Goal: Task Accomplishment & Management: Manage account settings

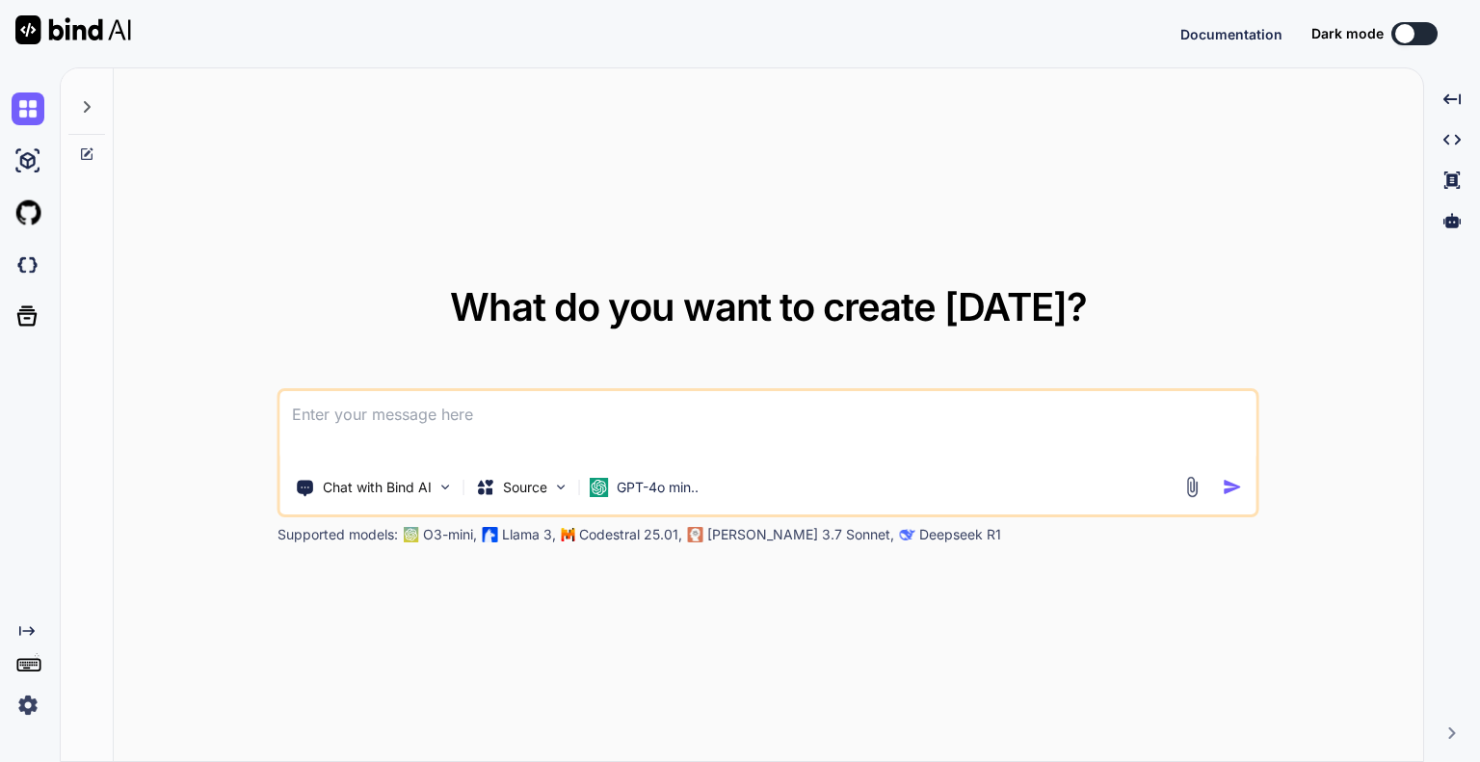
click at [1142, 420] on textarea at bounding box center [768, 426] width 976 height 71
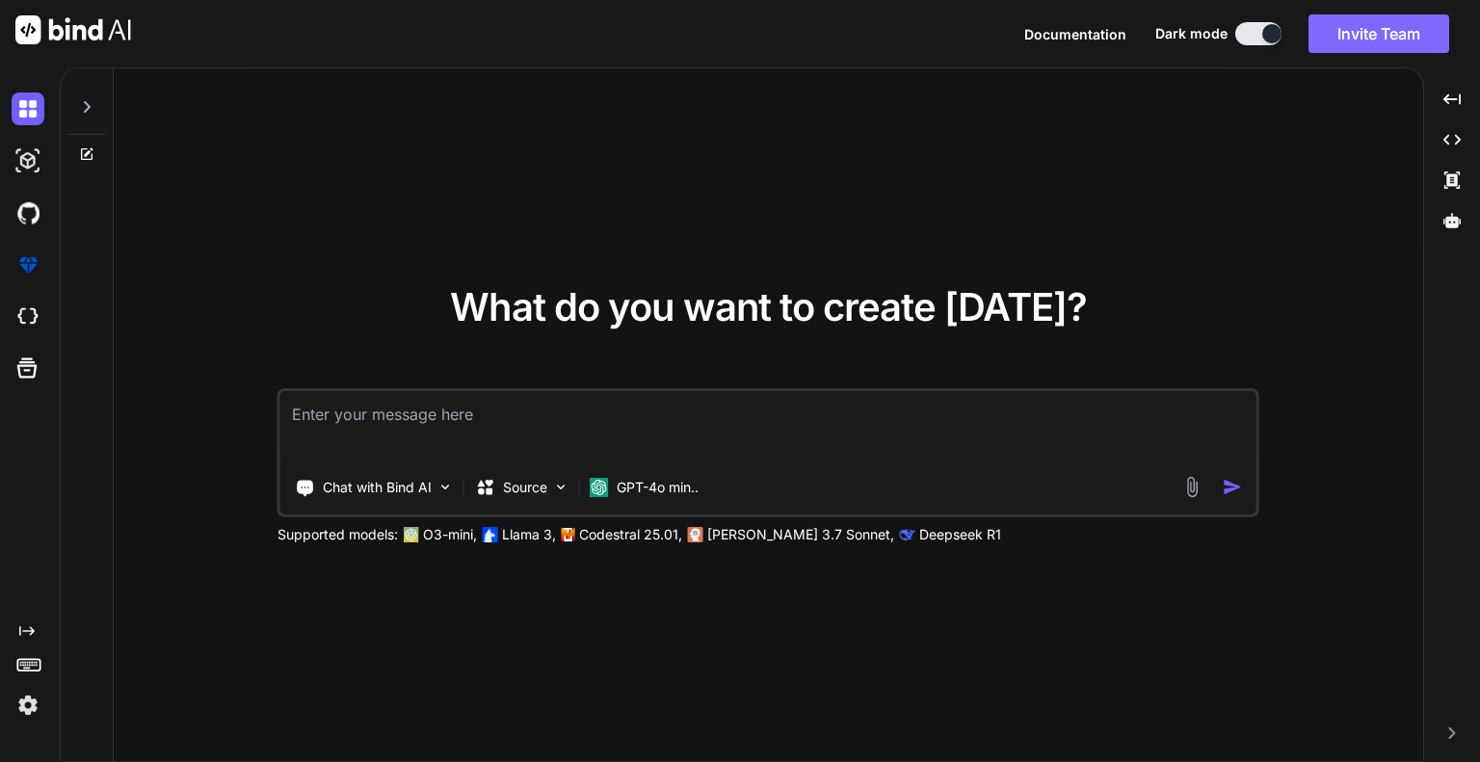
click at [1407, 34] on button "Invite Team" at bounding box center [1379, 33] width 141 height 39
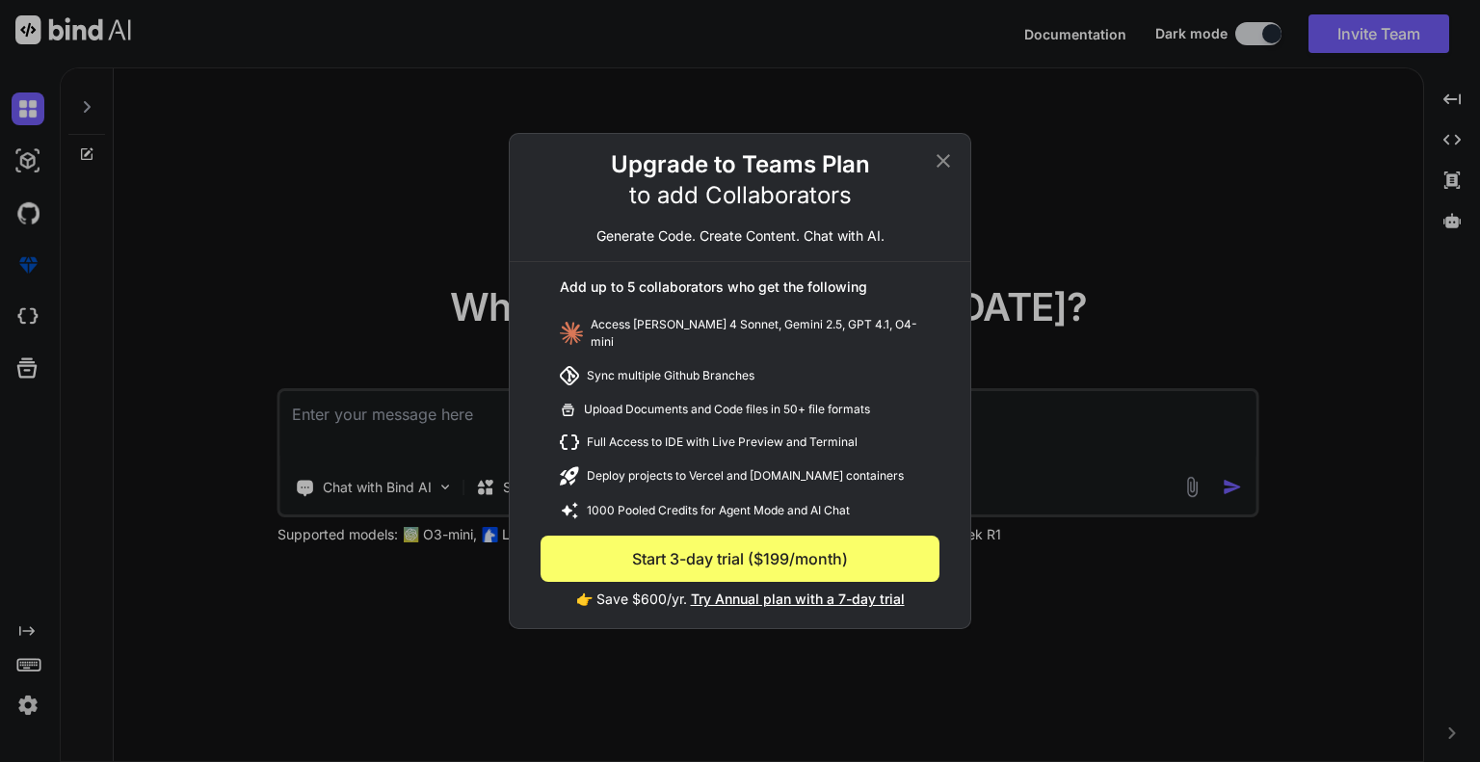
click at [941, 160] on icon at bounding box center [943, 160] width 23 height 23
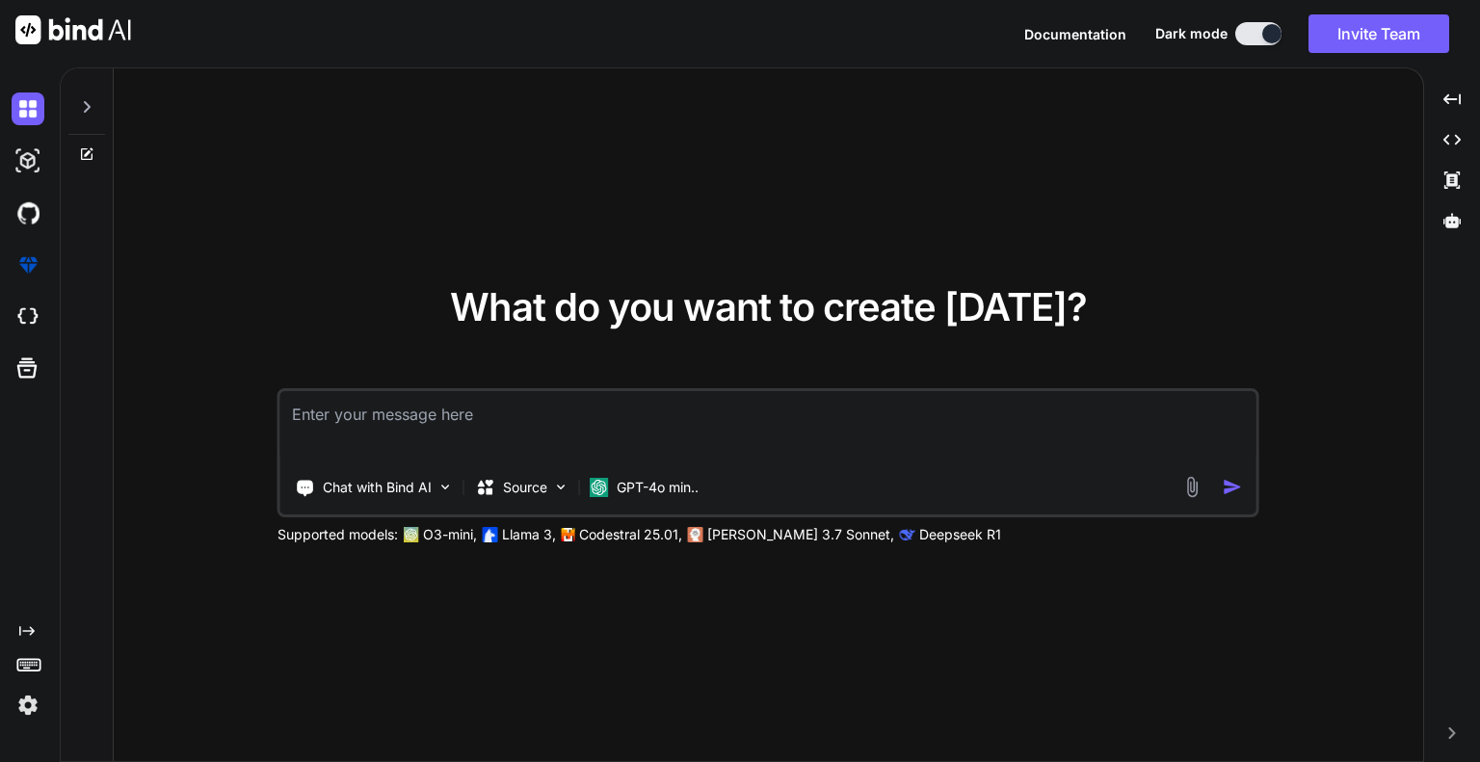
click at [13, 702] on img at bounding box center [28, 705] width 33 height 33
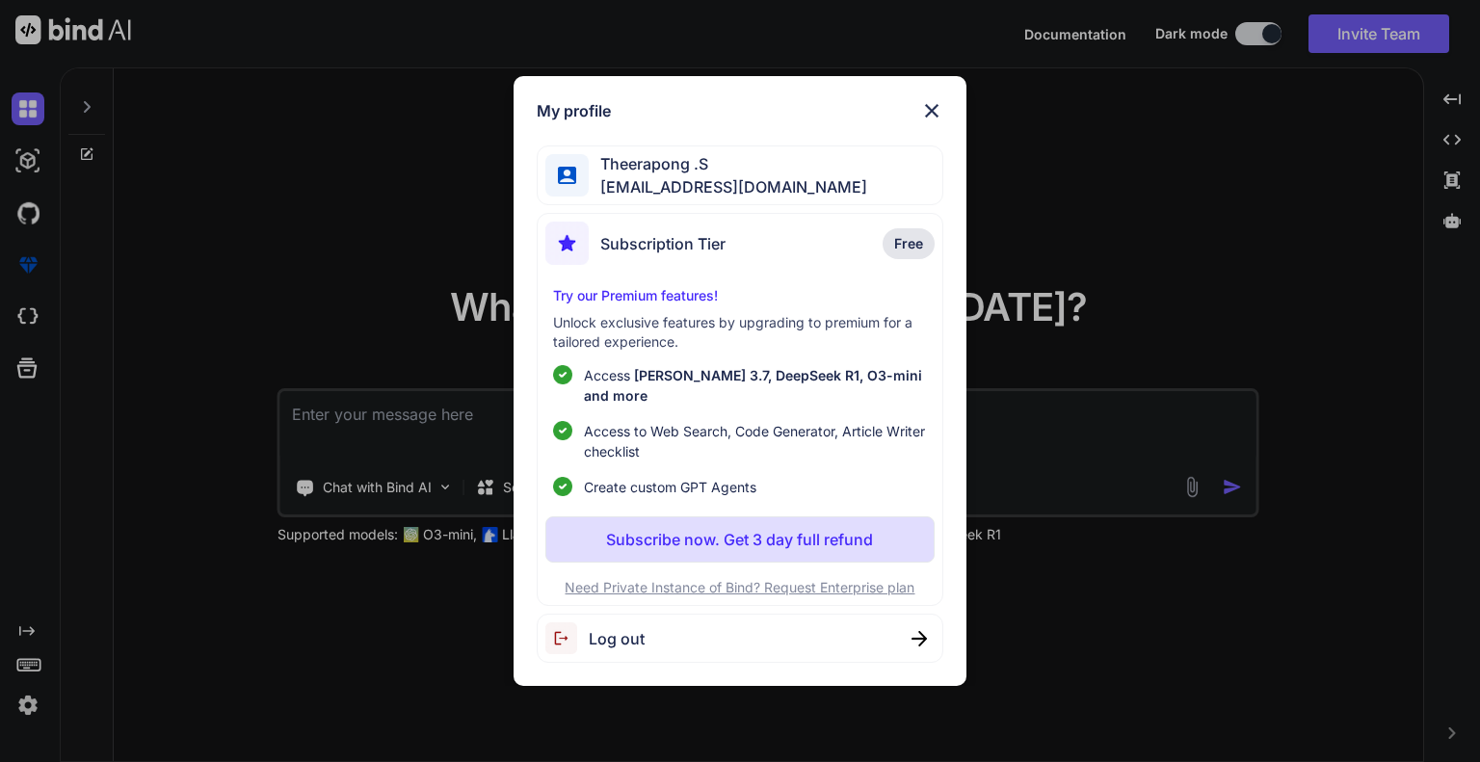
click at [817, 195] on div "Theerapong .S [EMAIL_ADDRESS][DOMAIN_NAME]" at bounding box center [740, 175] width 406 height 61
click at [936, 115] on img at bounding box center [931, 110] width 23 height 23
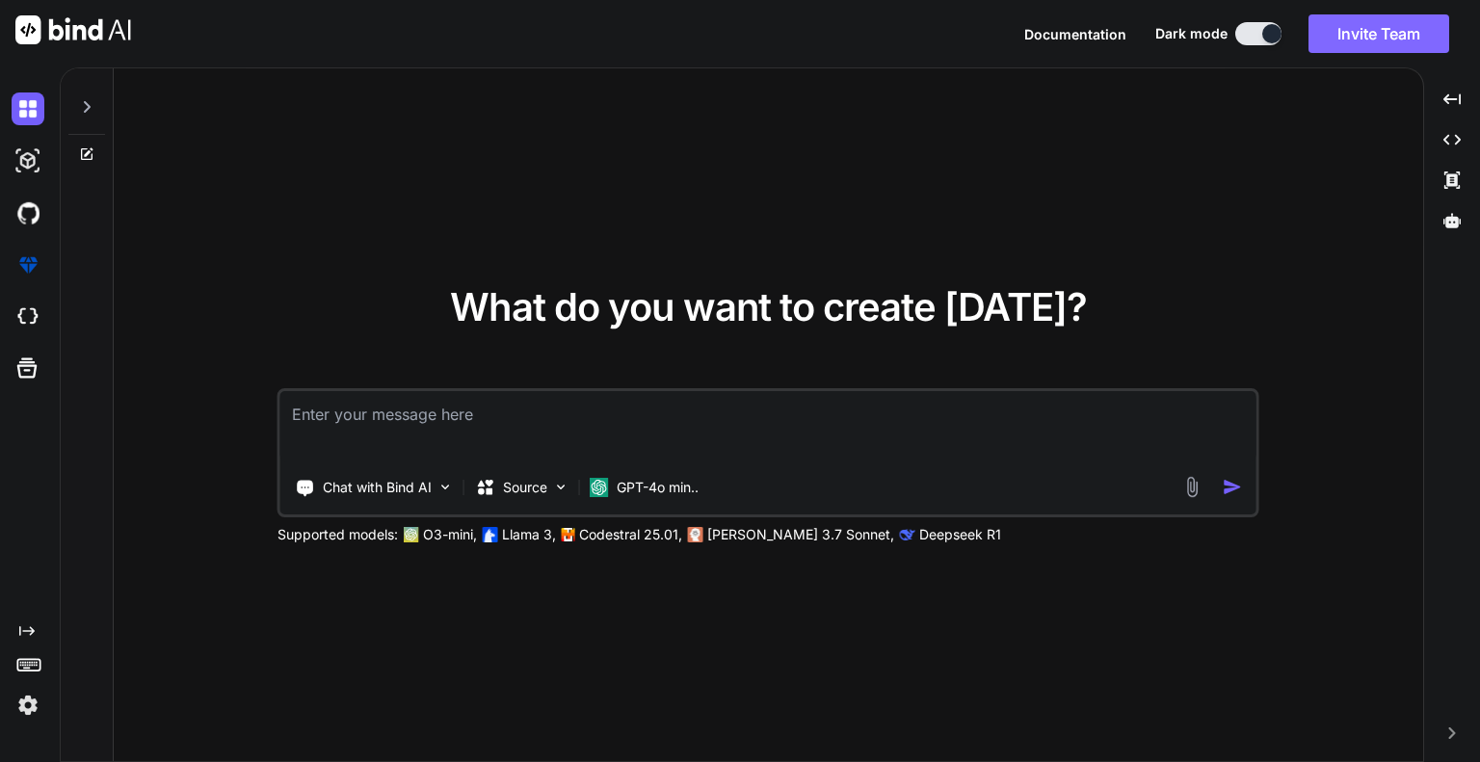
click at [1330, 38] on button "Invite Team" at bounding box center [1379, 33] width 141 height 39
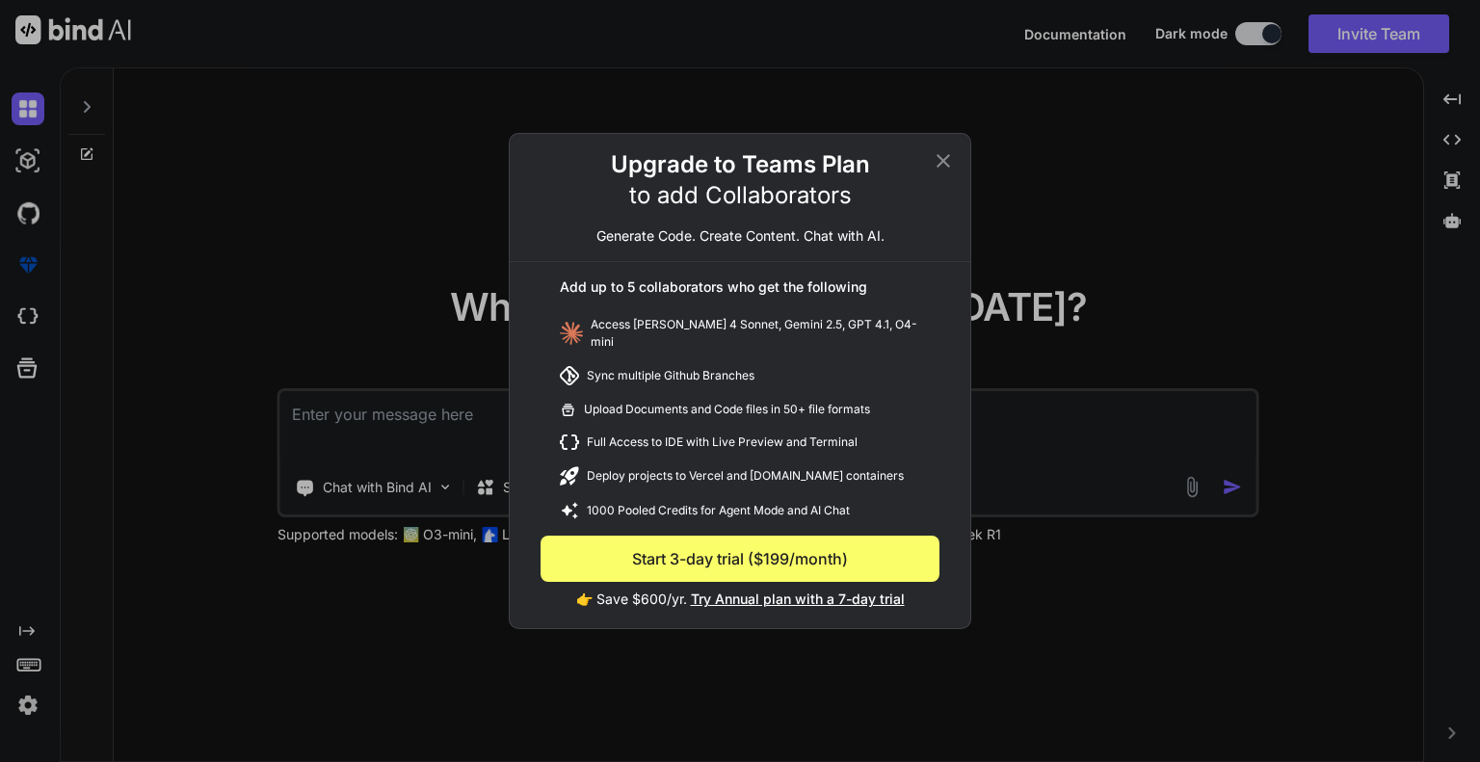
click at [31, 694] on div "Upgrade to Teams Plan to add Collaborators Generate Code. Create Content. Chat …" at bounding box center [740, 381] width 1480 height 762
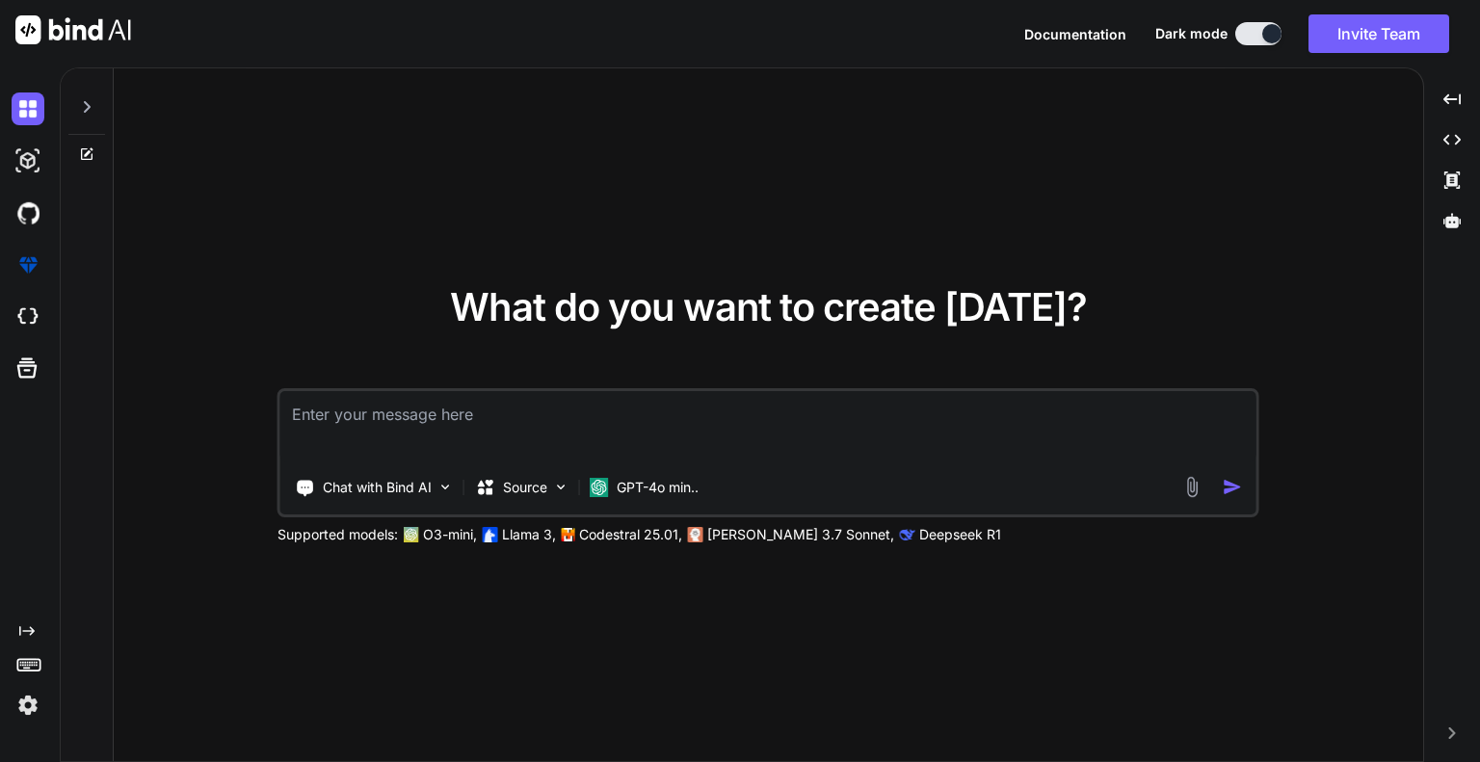
click at [26, 697] on img at bounding box center [28, 705] width 33 height 33
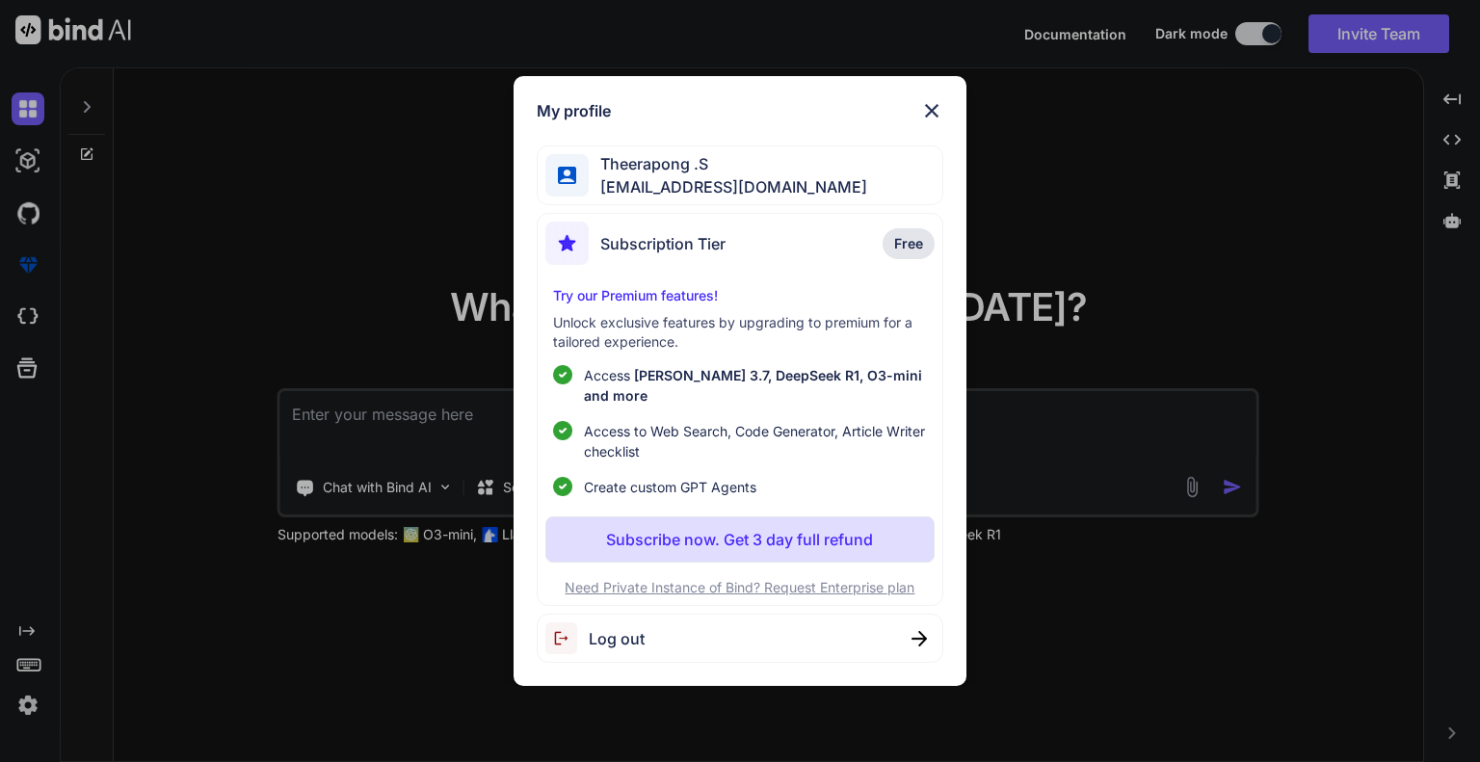
click at [912, 618] on div "Log out" at bounding box center [740, 638] width 406 height 49
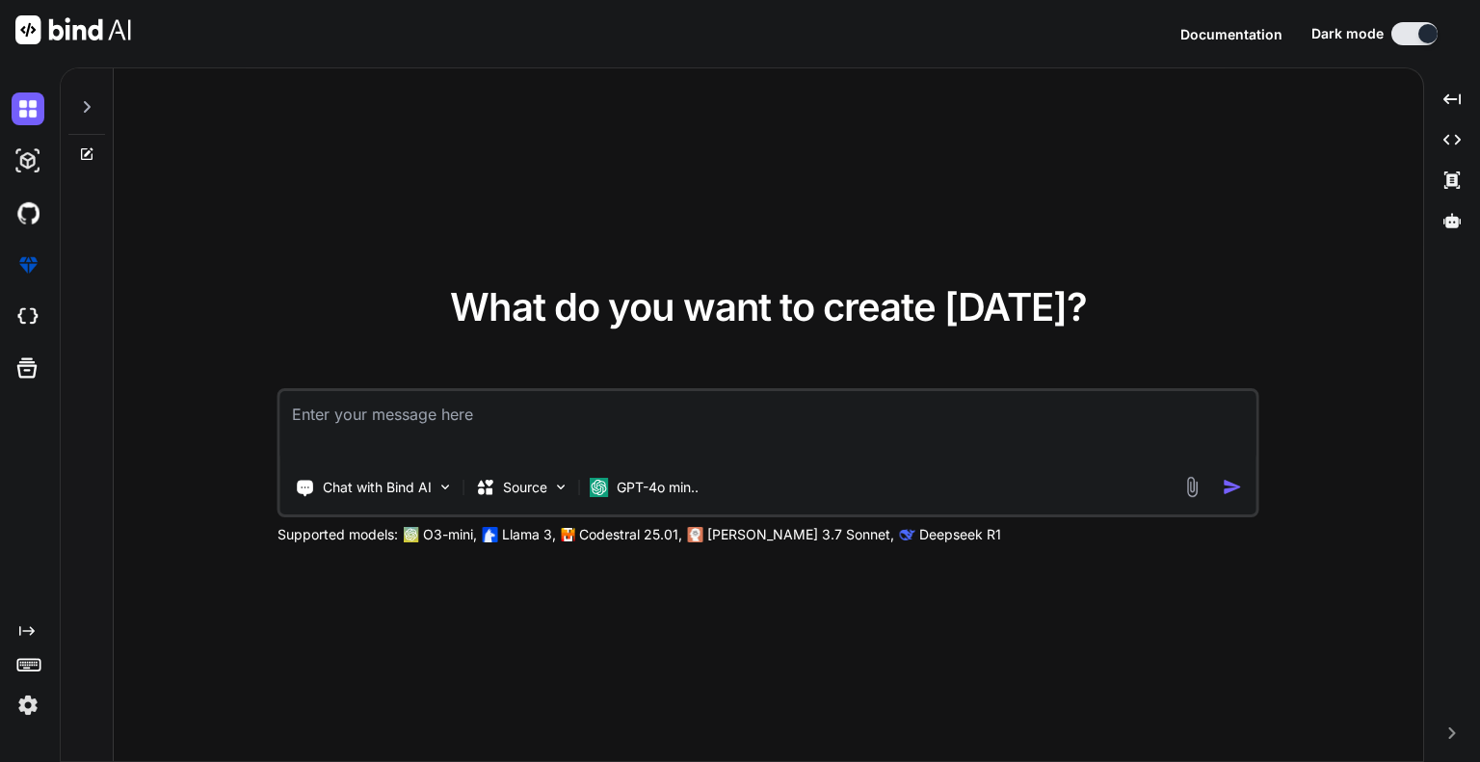
type textarea "x"
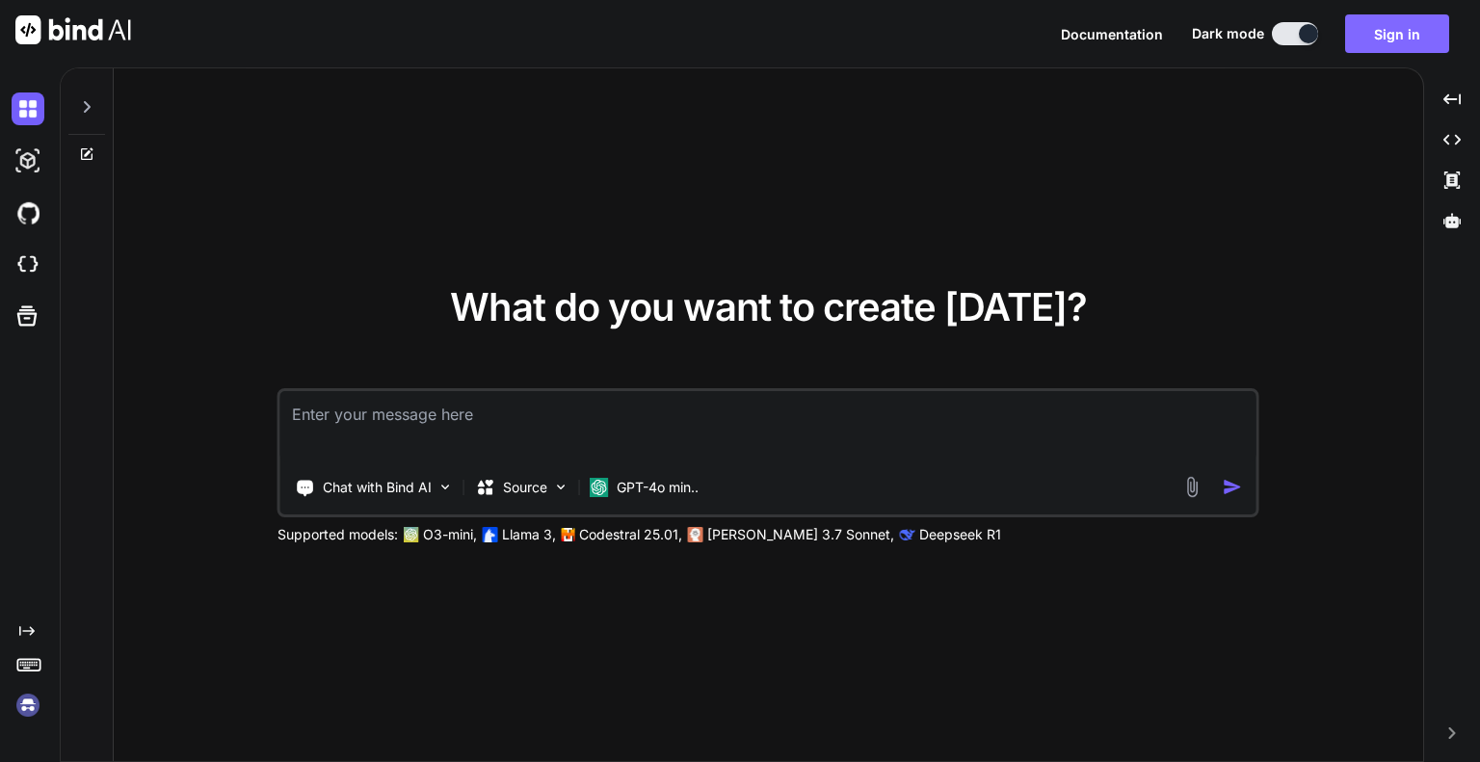
click at [1380, 34] on button "Sign in" at bounding box center [1397, 33] width 104 height 39
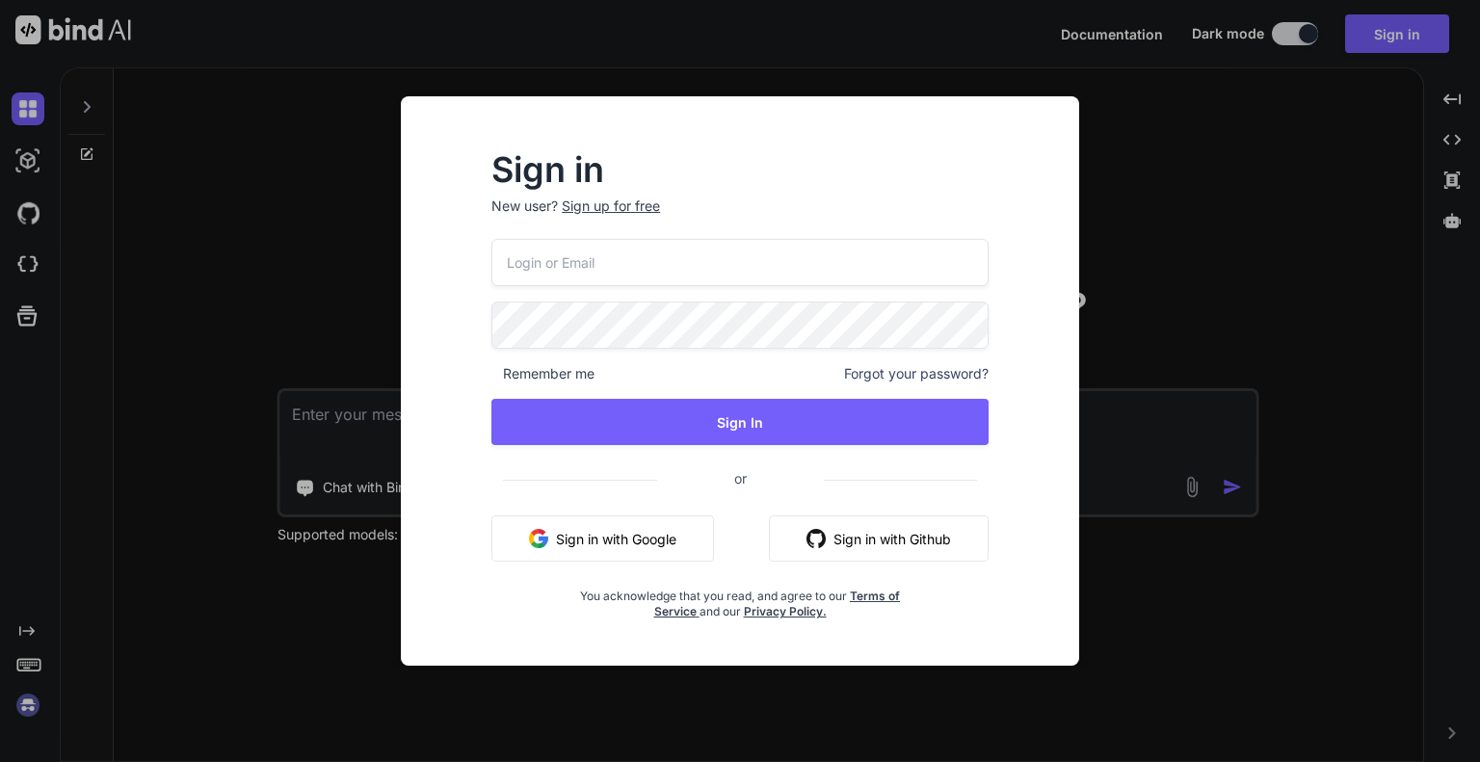
click at [571, 258] on input "email" at bounding box center [739, 262] width 497 height 47
paste input "[EMAIL_ADDRESS][DOMAIN_NAME]"
type input "[EMAIL_ADDRESS][DOMAIN_NAME]"
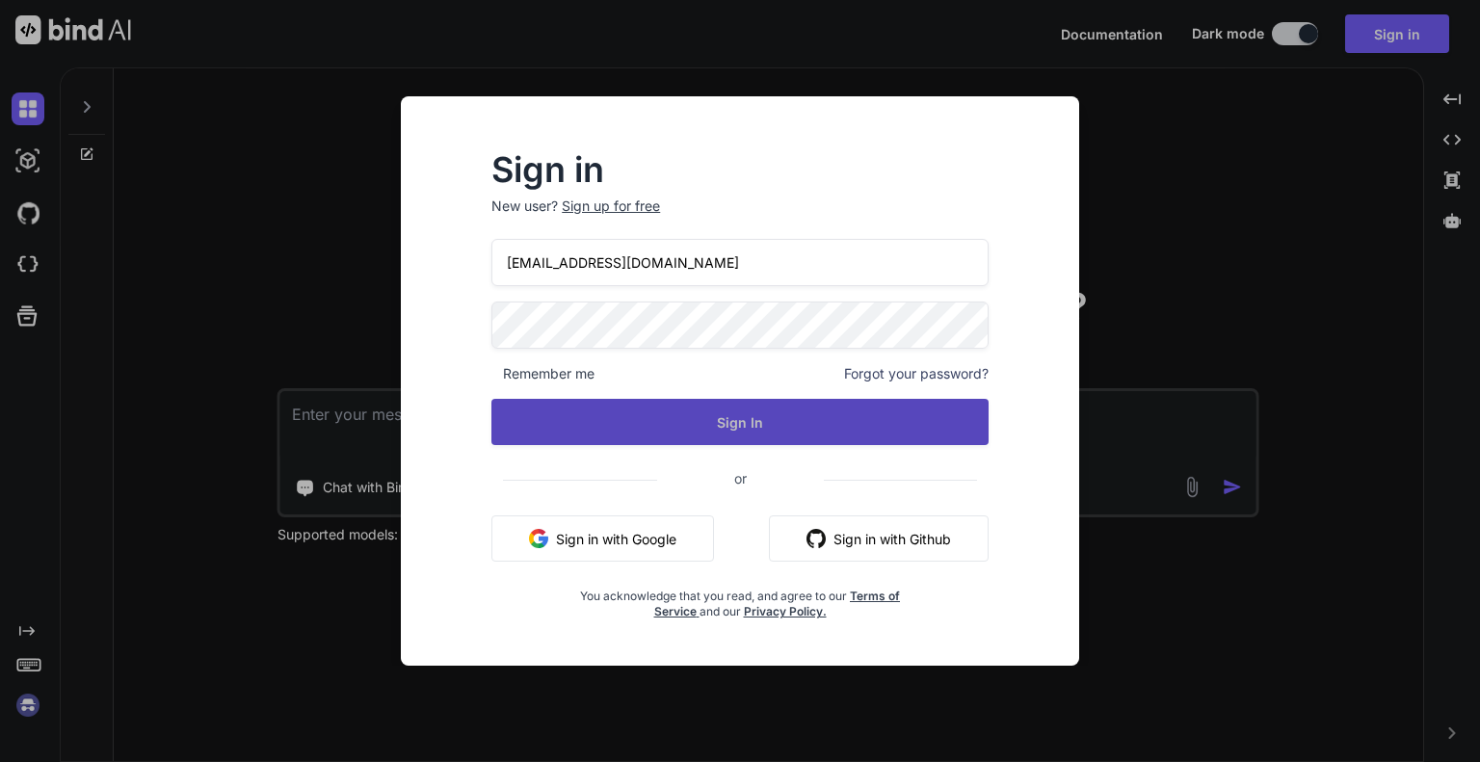
click at [640, 413] on button "Sign In" at bounding box center [739, 422] width 497 height 46
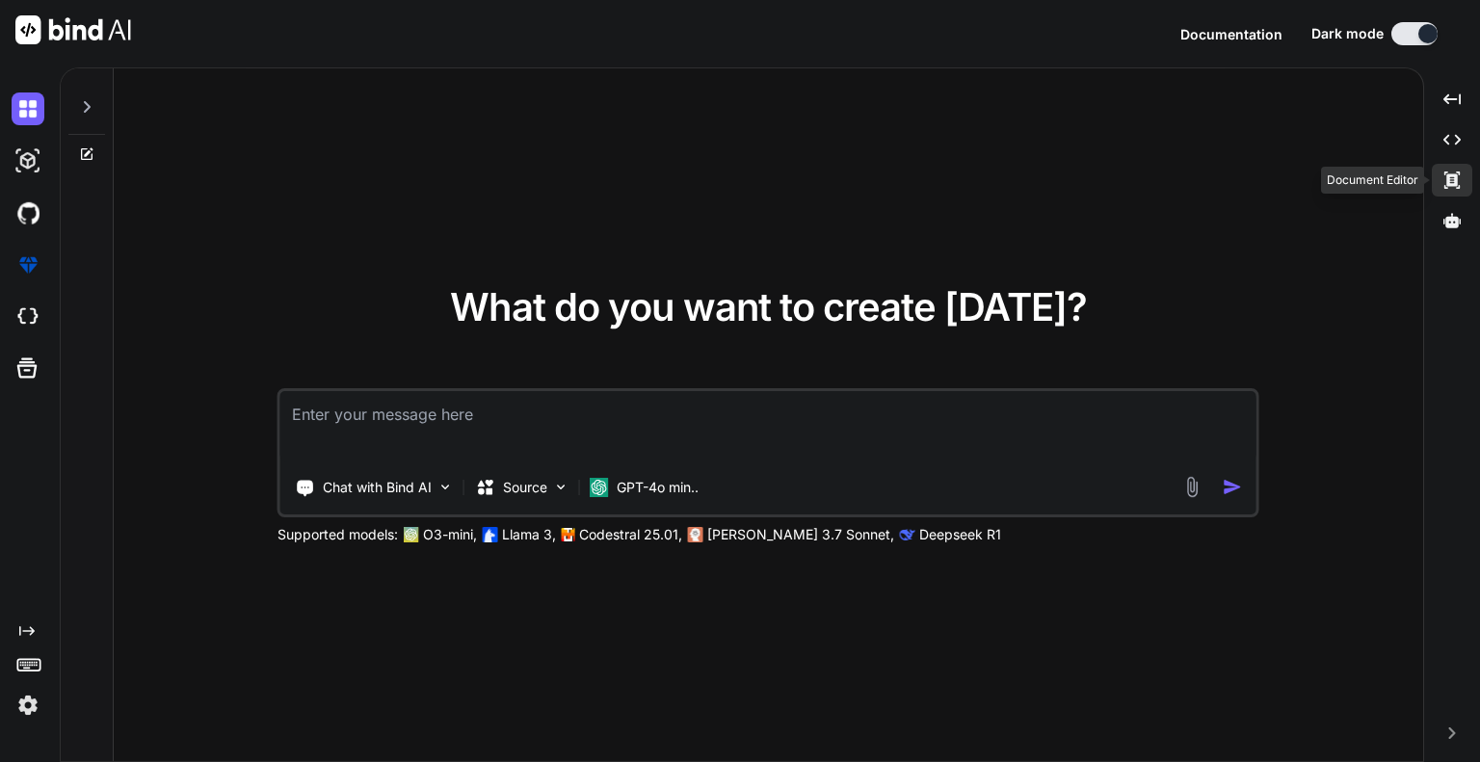
click at [1452, 177] on icon "Created with Pixso." at bounding box center [1451, 180] width 17 height 17
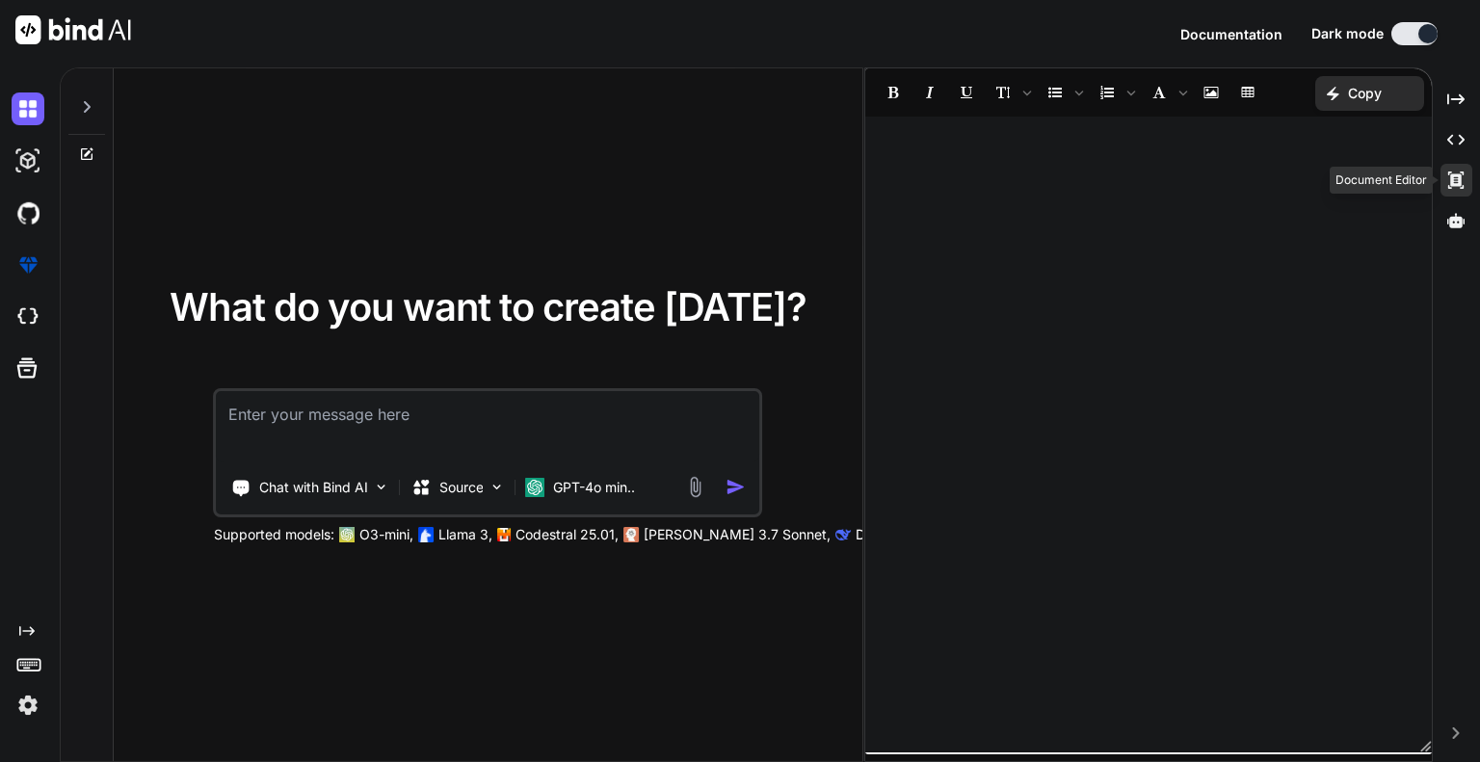
click at [1452, 177] on icon at bounding box center [1455, 180] width 15 height 17
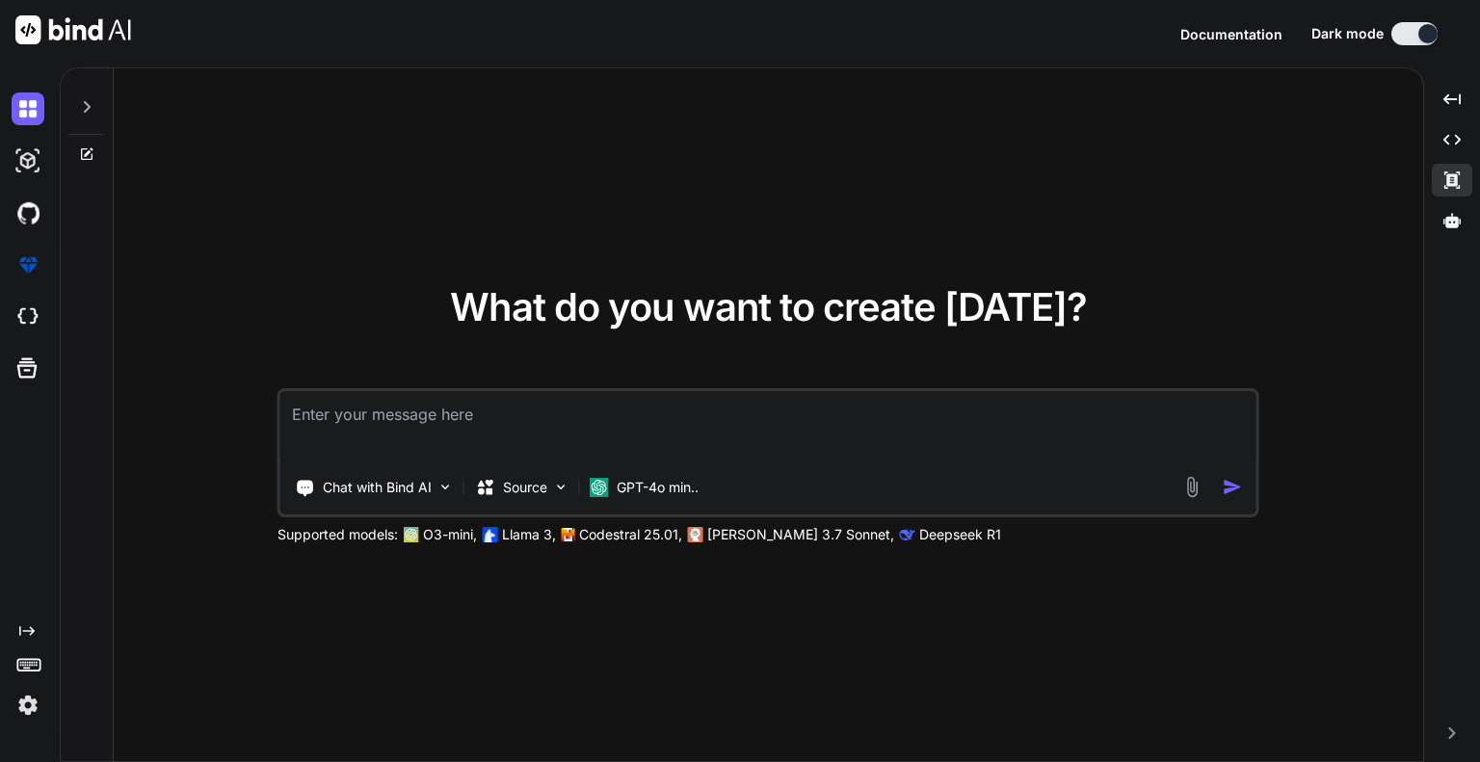
click at [93, 95] on div at bounding box center [86, 101] width 37 height 66
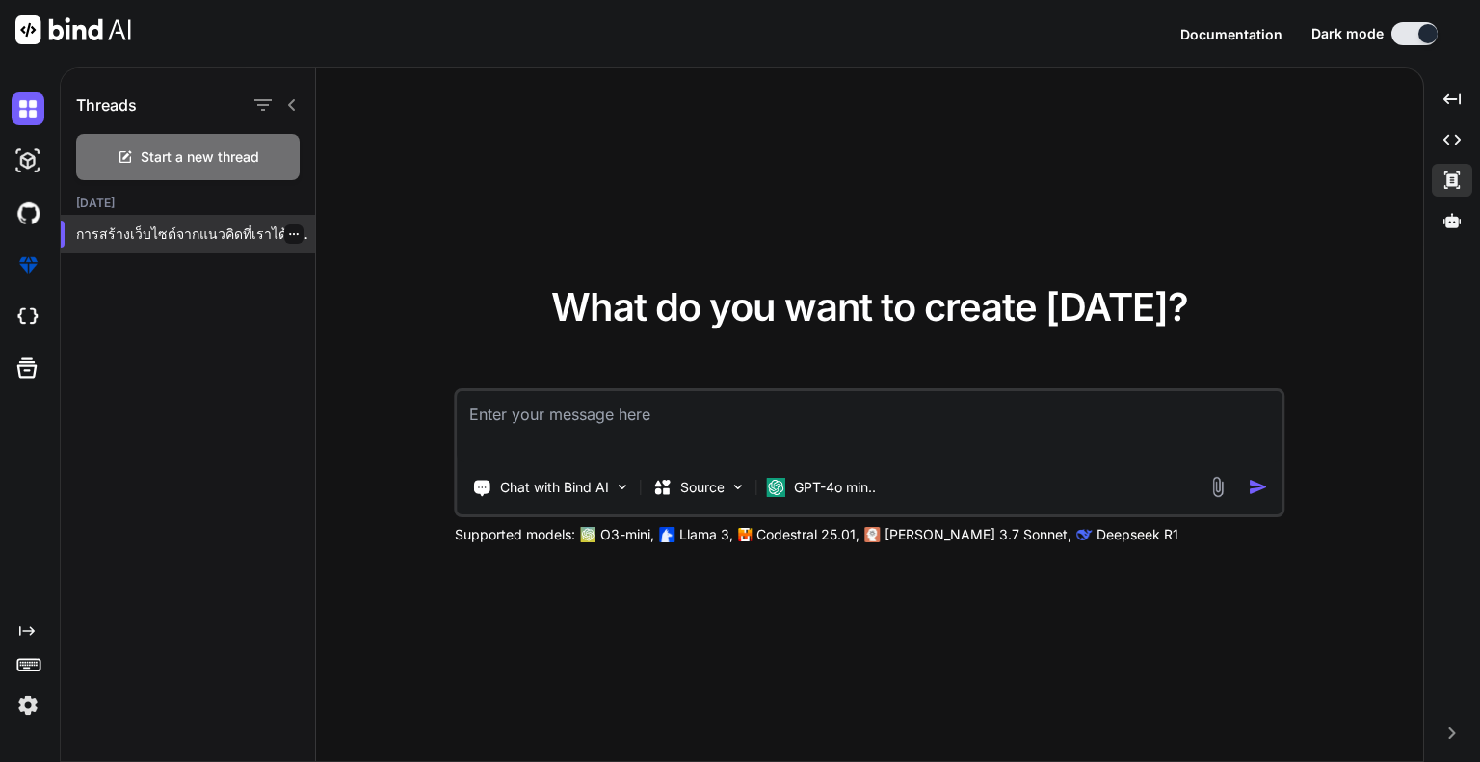
click at [220, 240] on p "การสร้างเว็บไซต์จากแนวคิดที่เราได้พูดคุยกันนั้นสามารถทำได้จริง โดยคุณสามารถใช้เ…" at bounding box center [195, 234] width 239 height 19
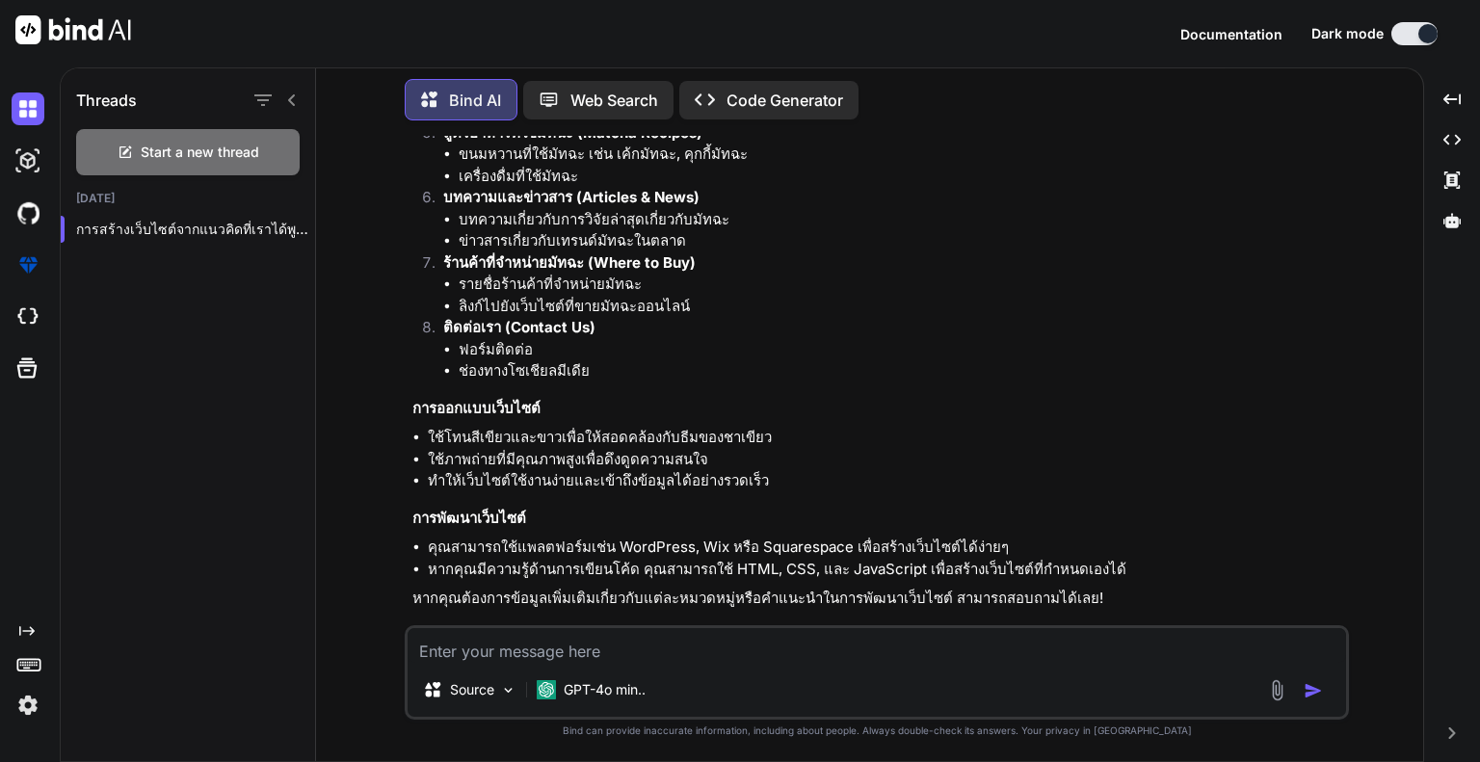
scroll to position [537, 0]
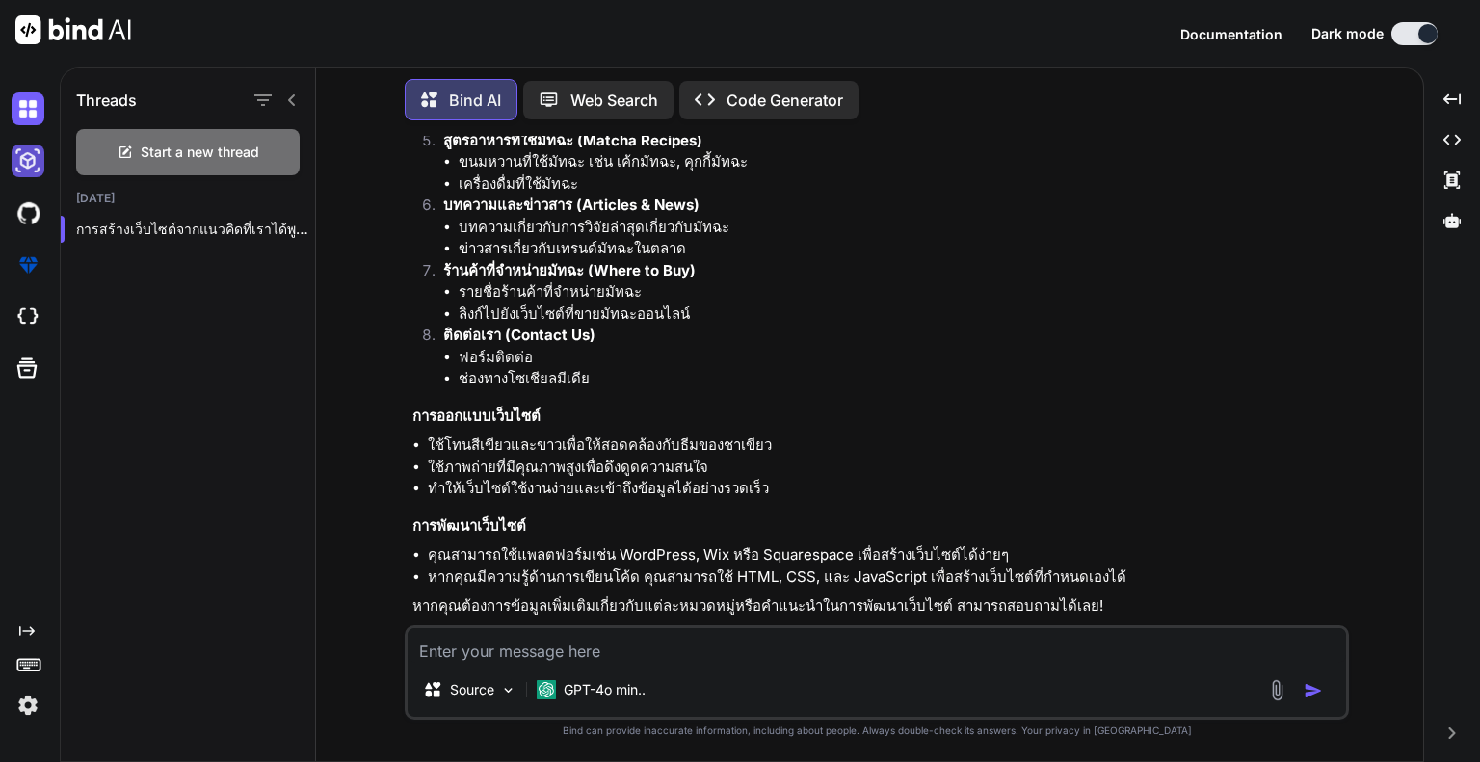
click at [36, 162] on img at bounding box center [28, 161] width 33 height 33
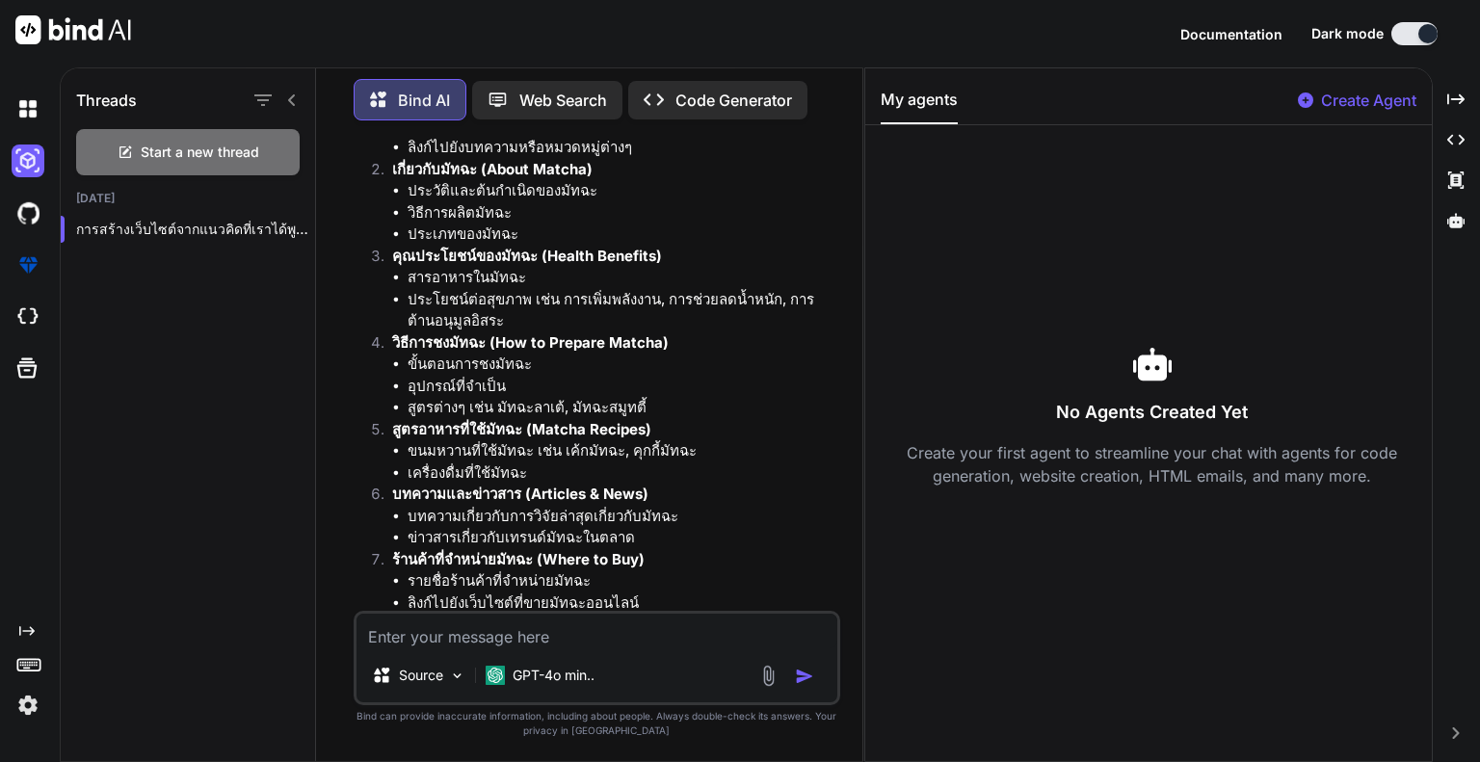
scroll to position [0, 0]
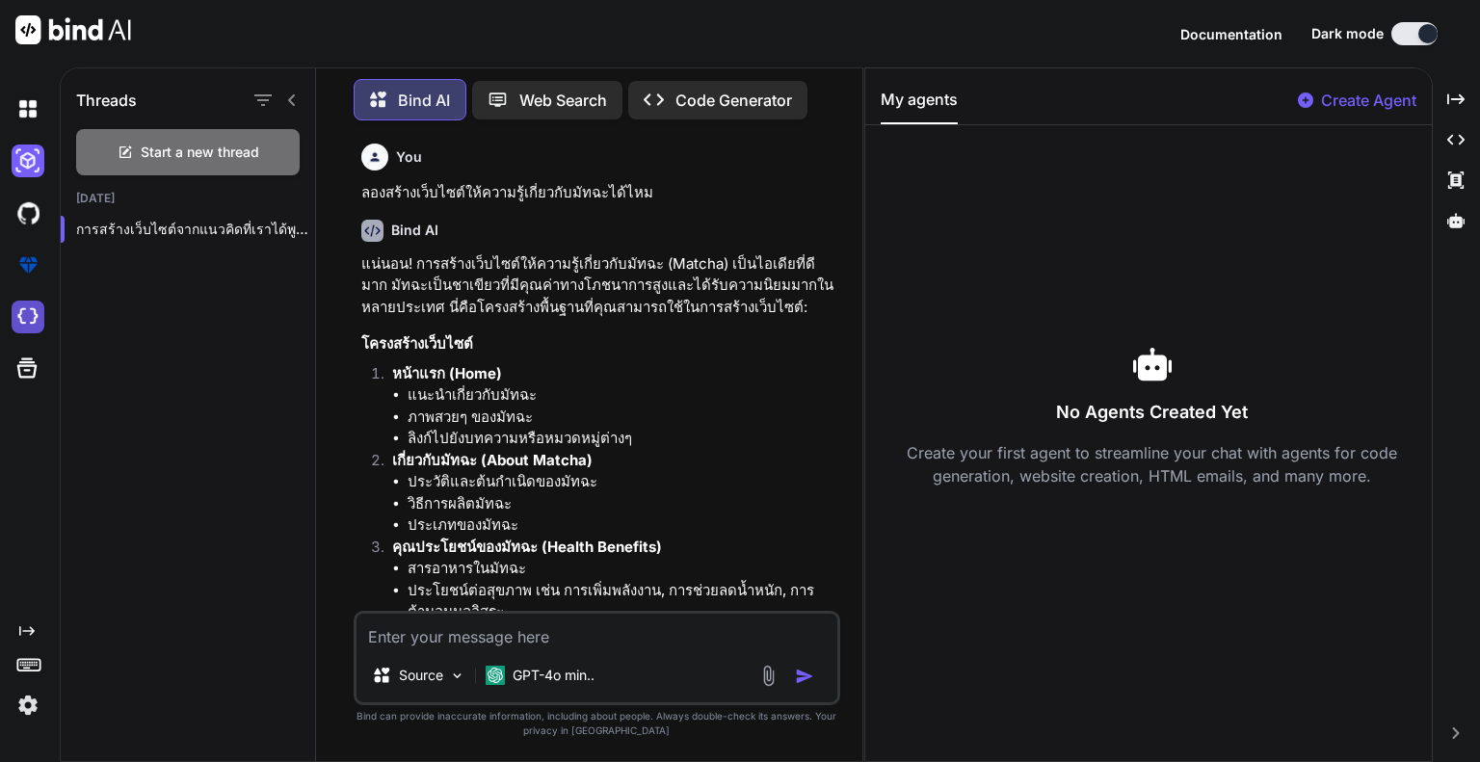
click at [37, 322] on img at bounding box center [28, 317] width 33 height 33
click at [734, 102] on p "Code Generator" at bounding box center [733, 100] width 117 height 23
click at [553, 93] on p "Web Search" at bounding box center [563, 100] width 88 height 23
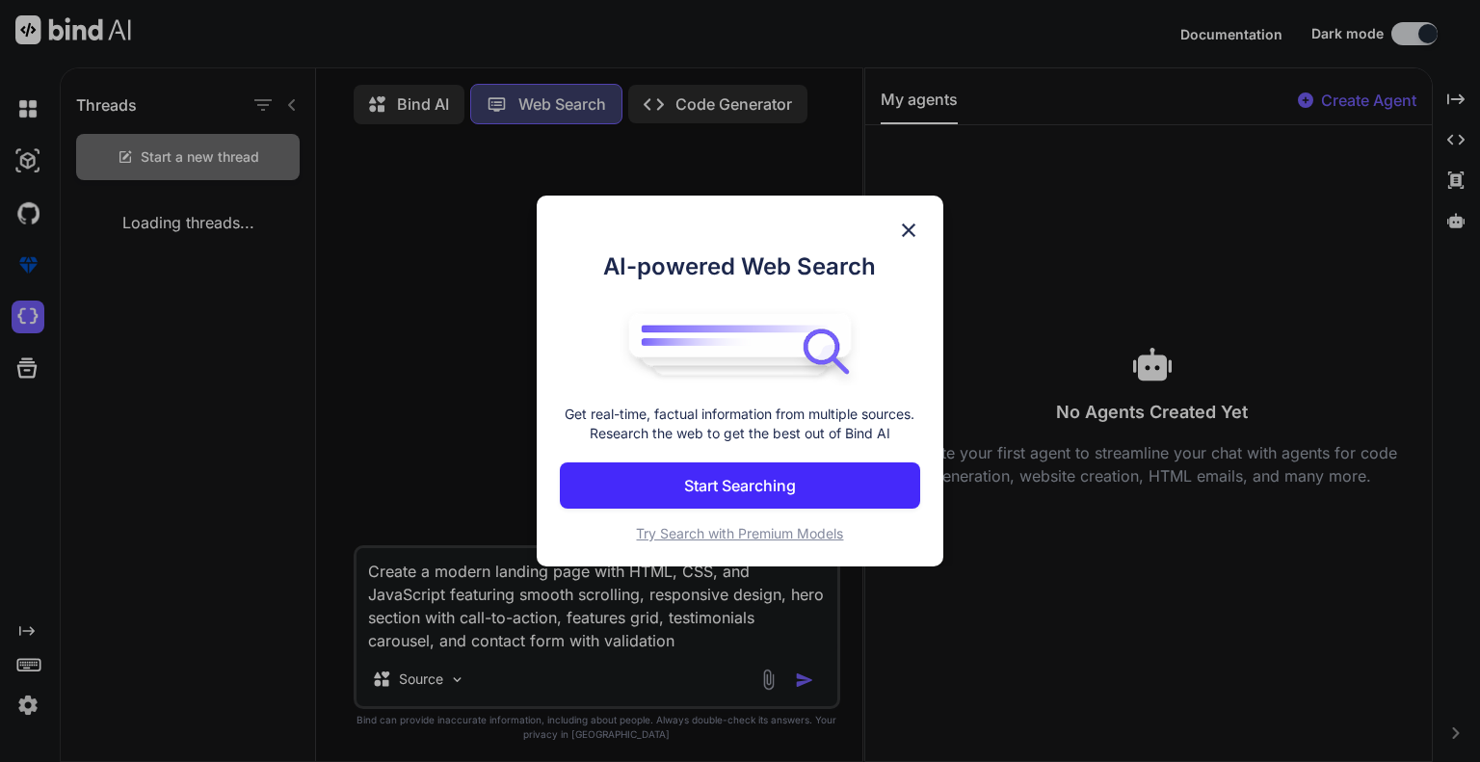
scroll to position [8, 0]
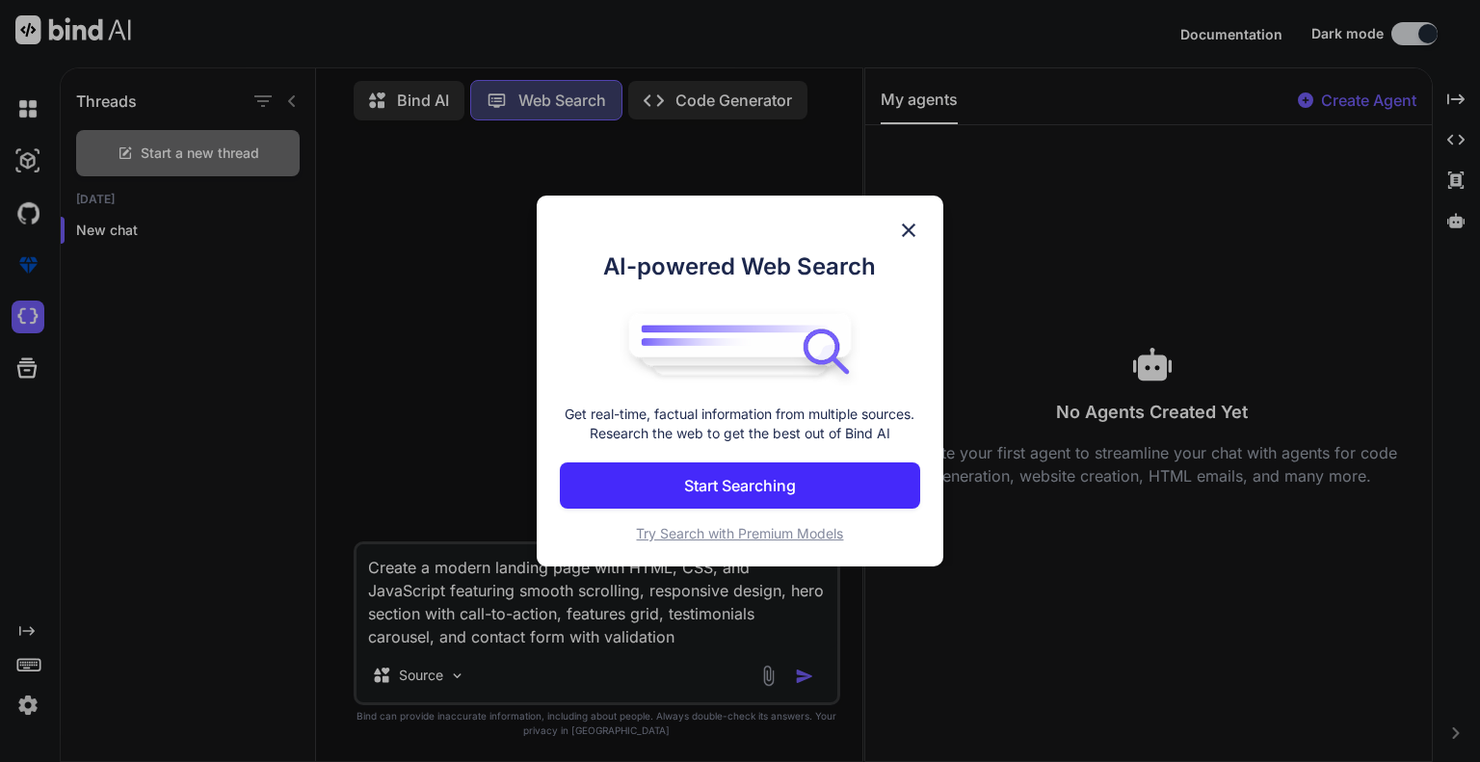
click at [906, 219] on img at bounding box center [908, 230] width 23 height 23
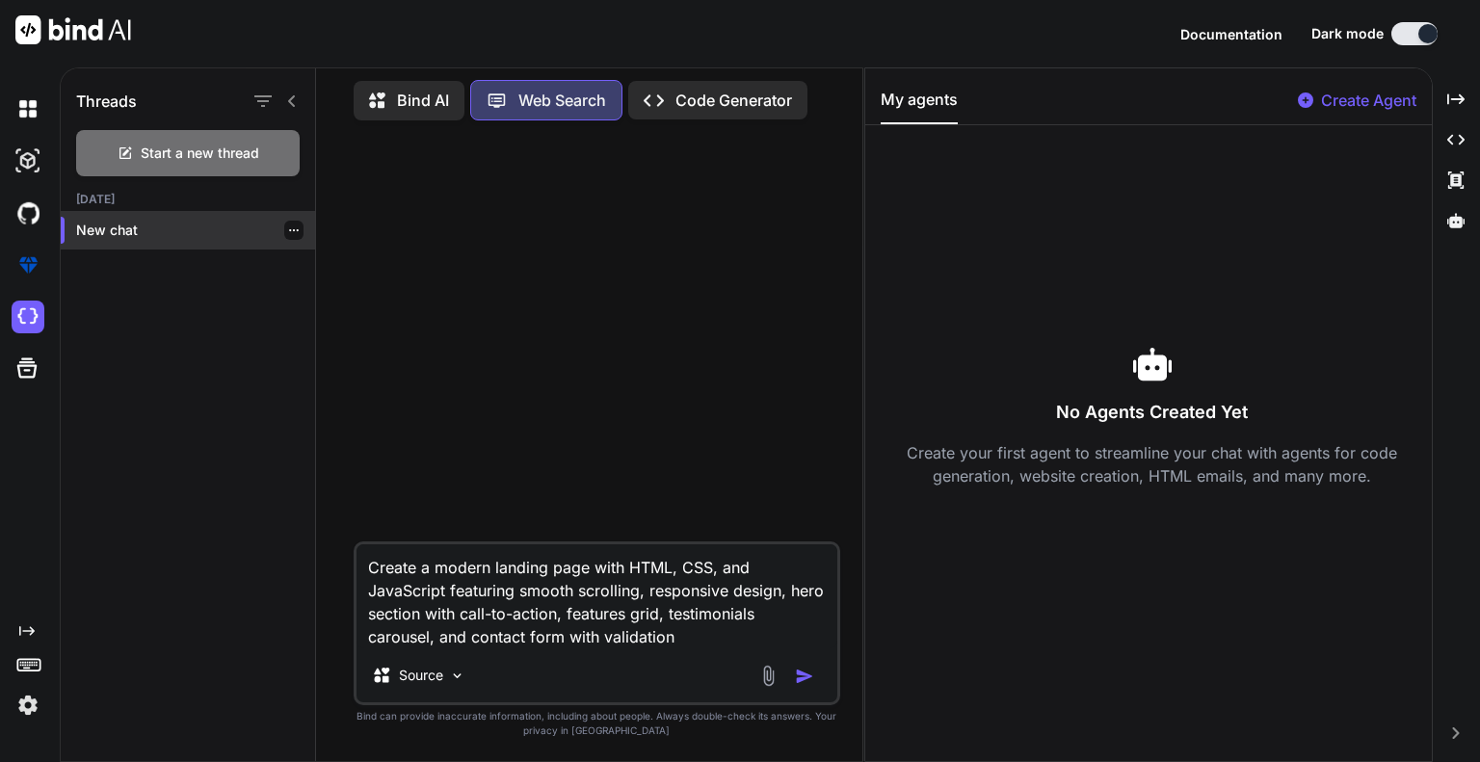
click at [101, 233] on p "New chat" at bounding box center [195, 230] width 239 height 19
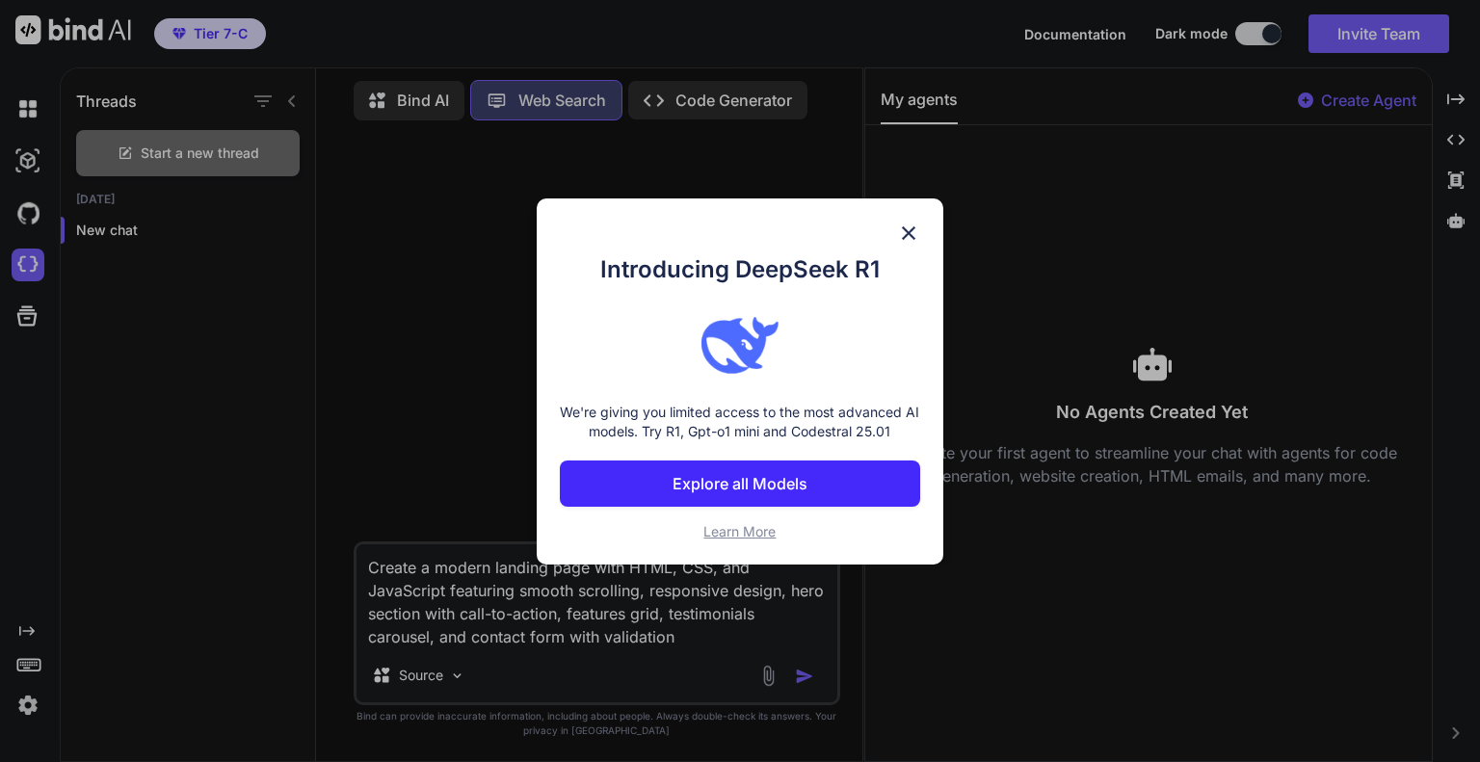
click at [835, 485] on button "Explore all Models" at bounding box center [740, 484] width 360 height 46
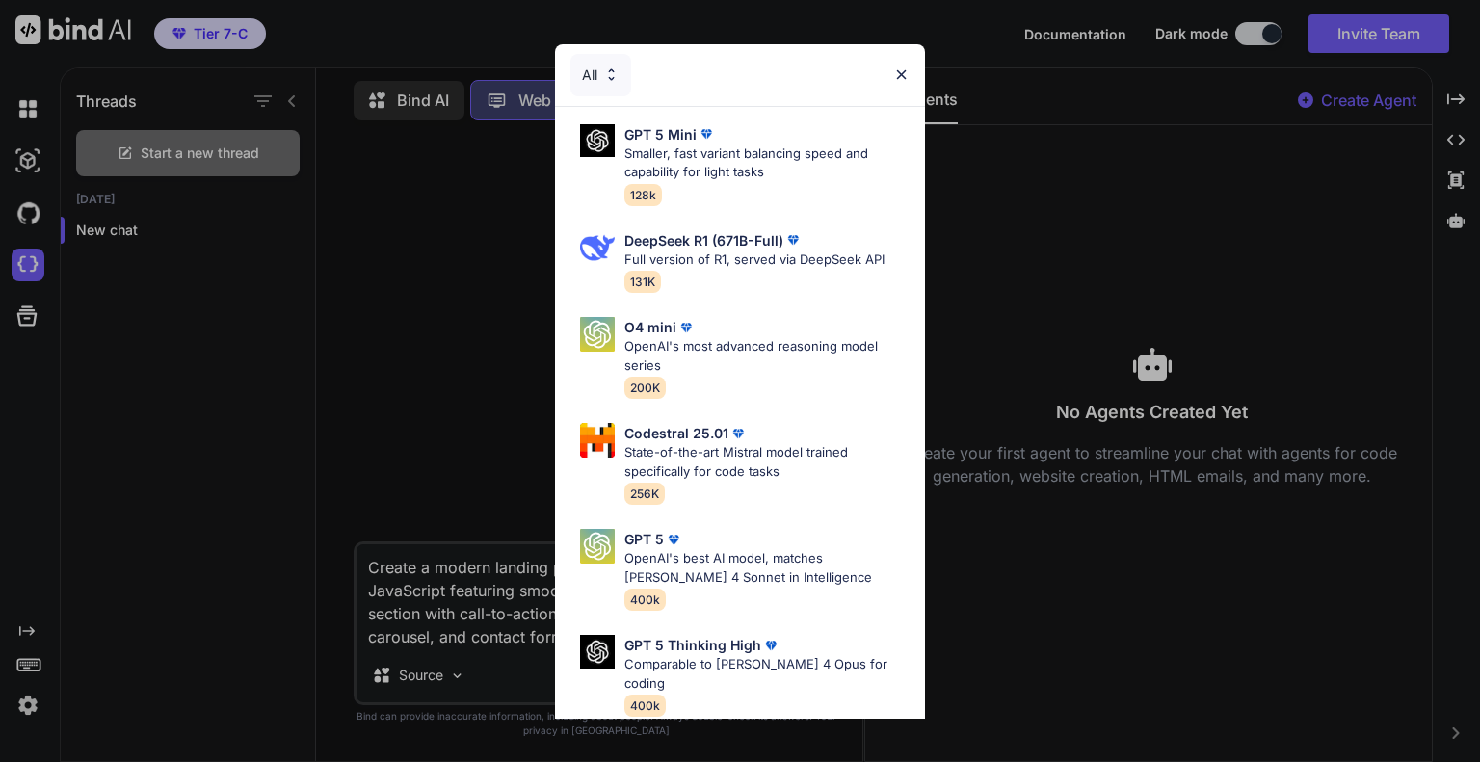
click at [909, 65] on div "All" at bounding box center [740, 75] width 370 height 62
click at [900, 65] on div "All" at bounding box center [740, 75] width 370 height 62
click at [902, 72] on img at bounding box center [901, 74] width 16 height 16
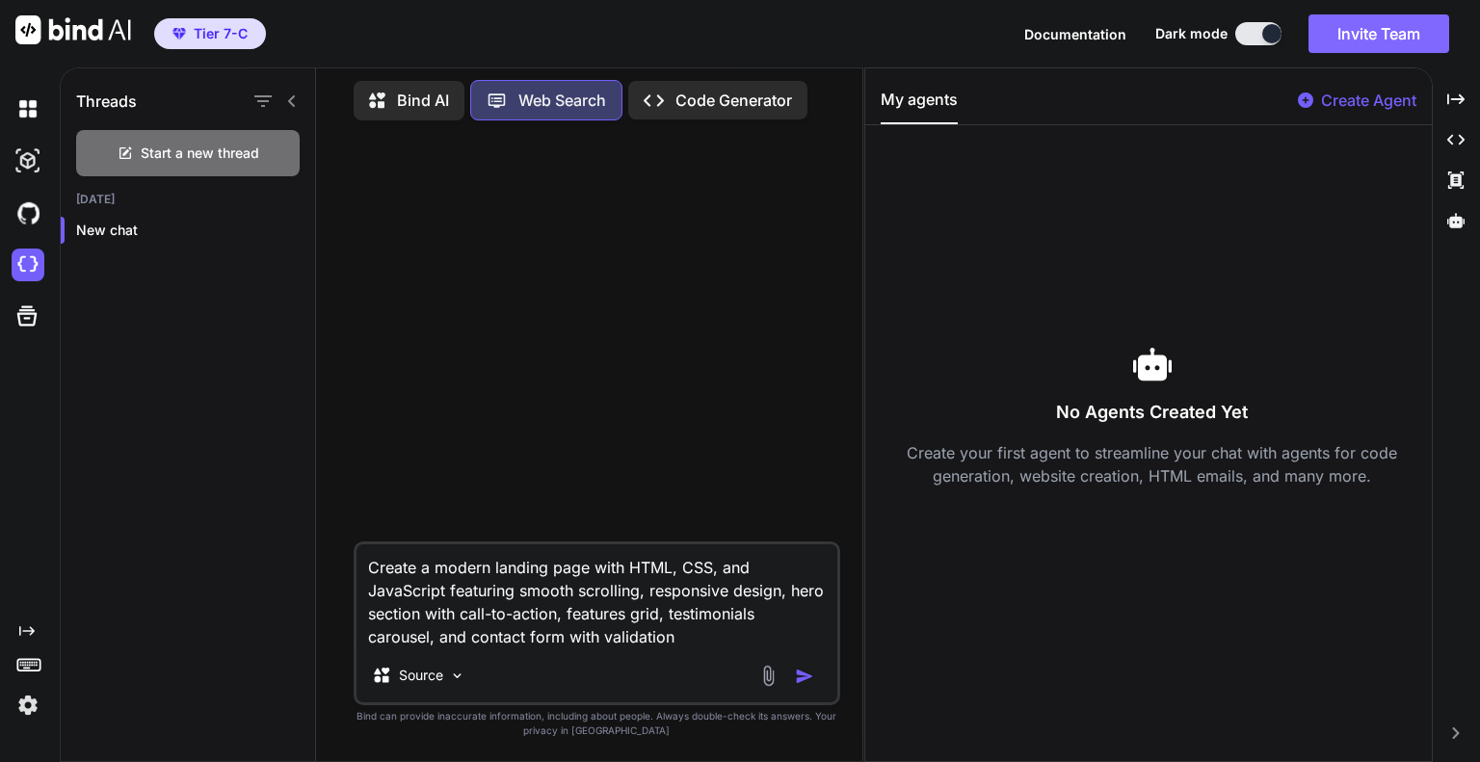
click at [1392, 34] on button "Invite Team" at bounding box center [1379, 33] width 141 height 39
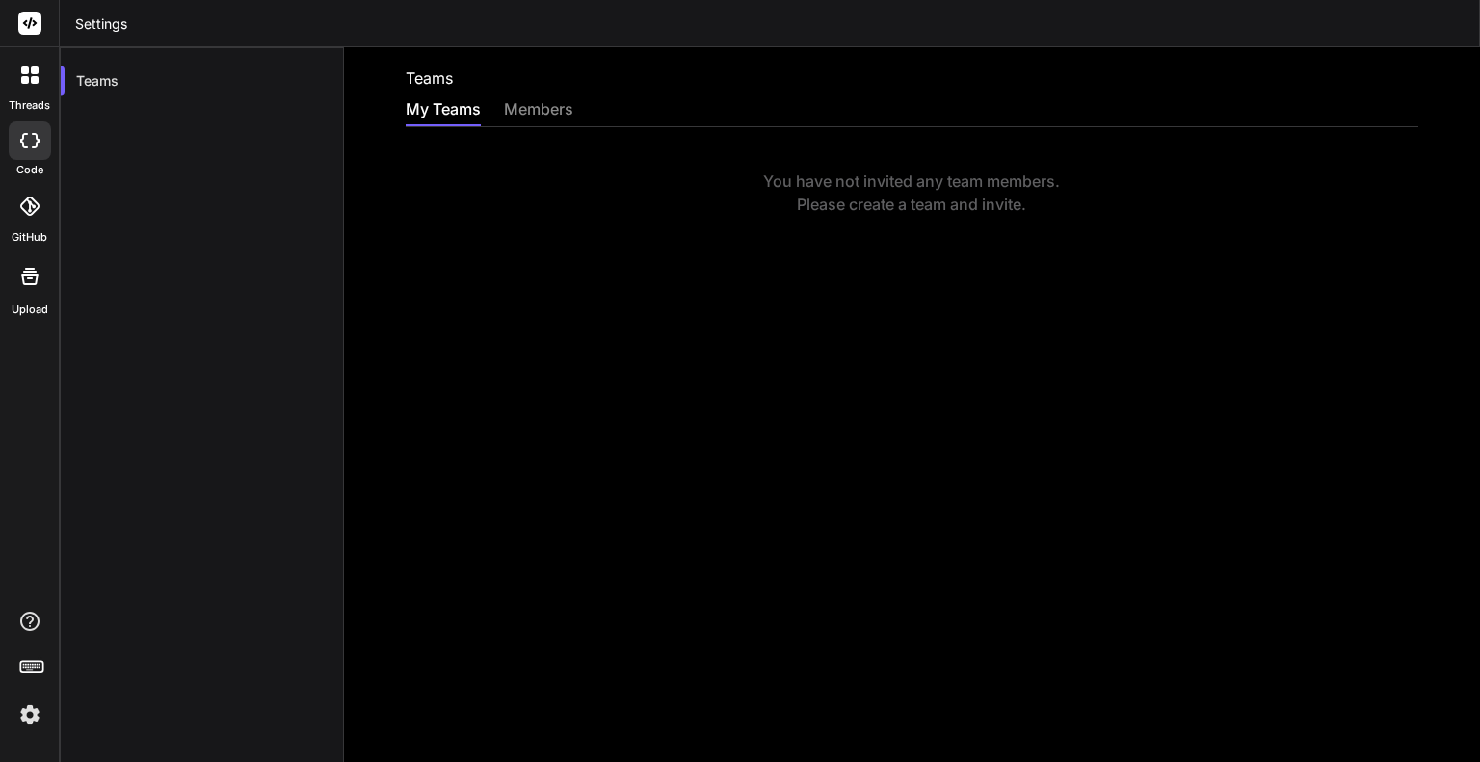
click at [547, 111] on div "members" at bounding box center [538, 110] width 69 height 27
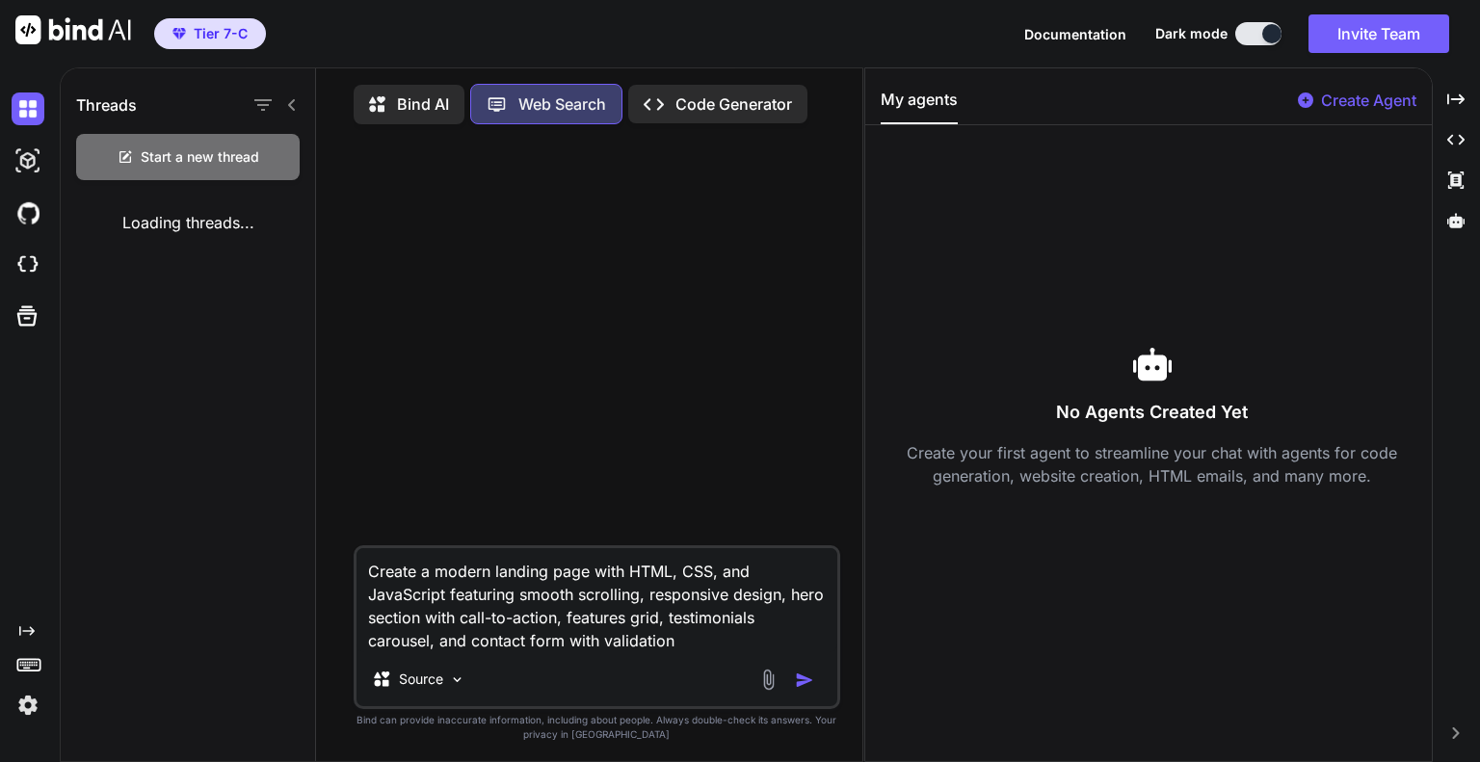
scroll to position [8, 0]
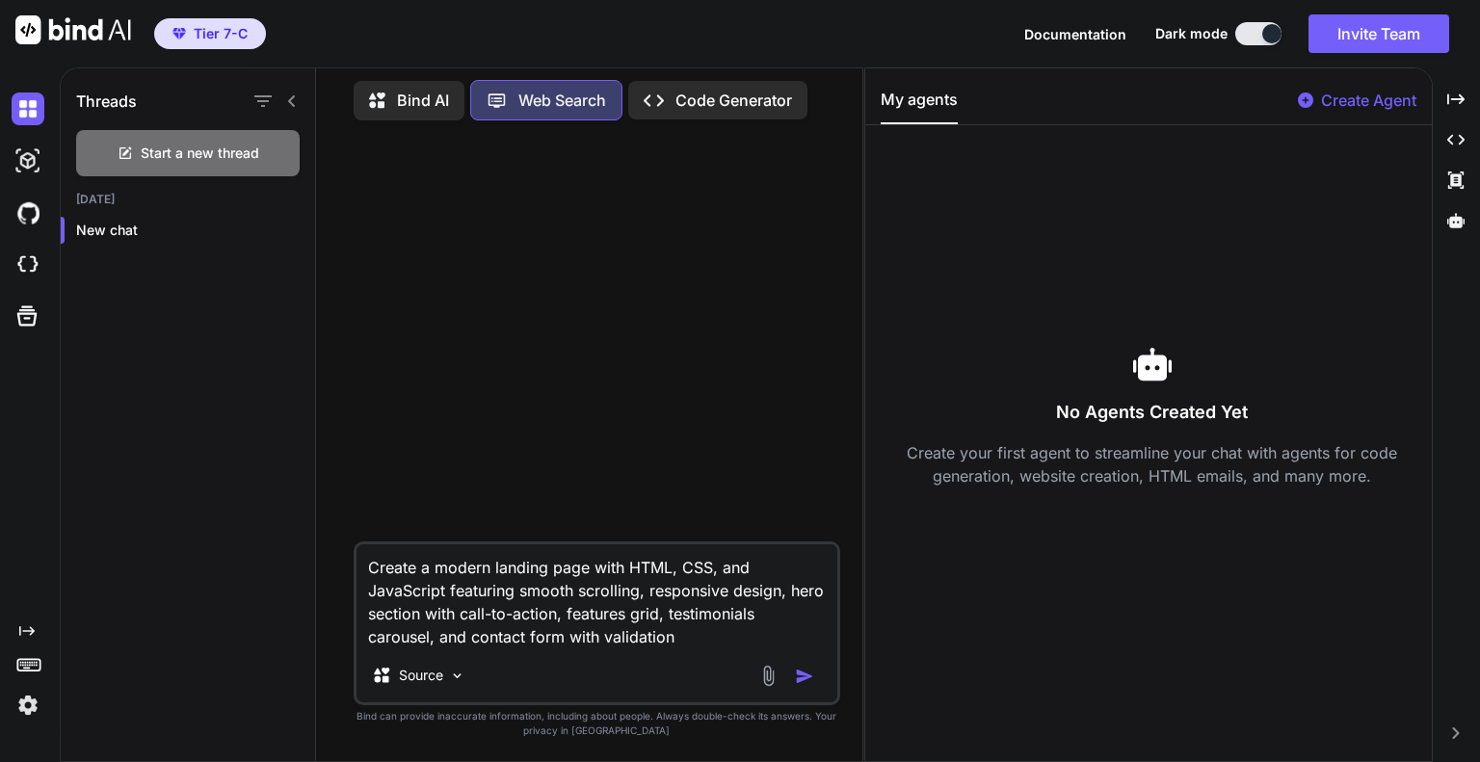
click at [29, 699] on img at bounding box center [28, 705] width 33 height 33
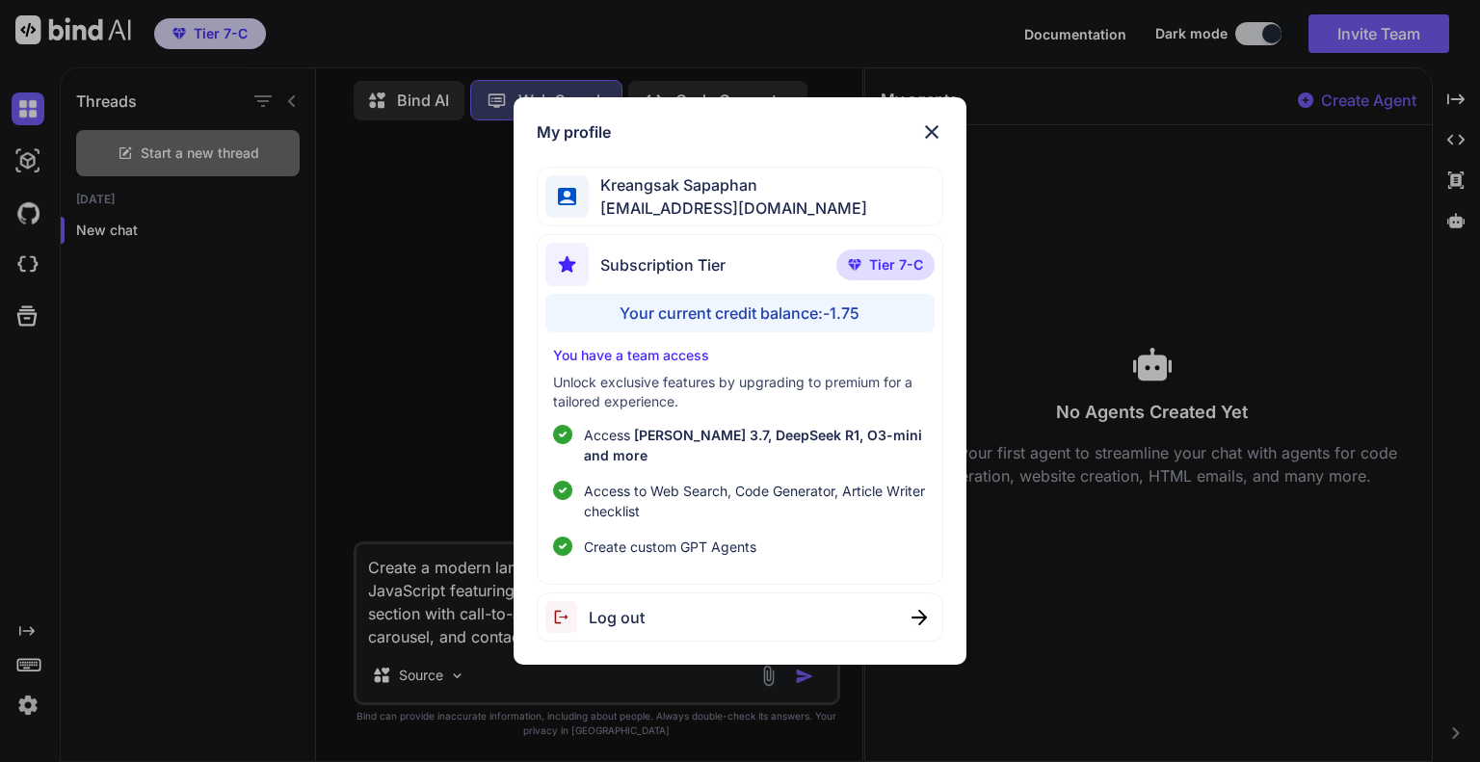
click at [672, 604] on div "Log out" at bounding box center [740, 617] width 406 height 49
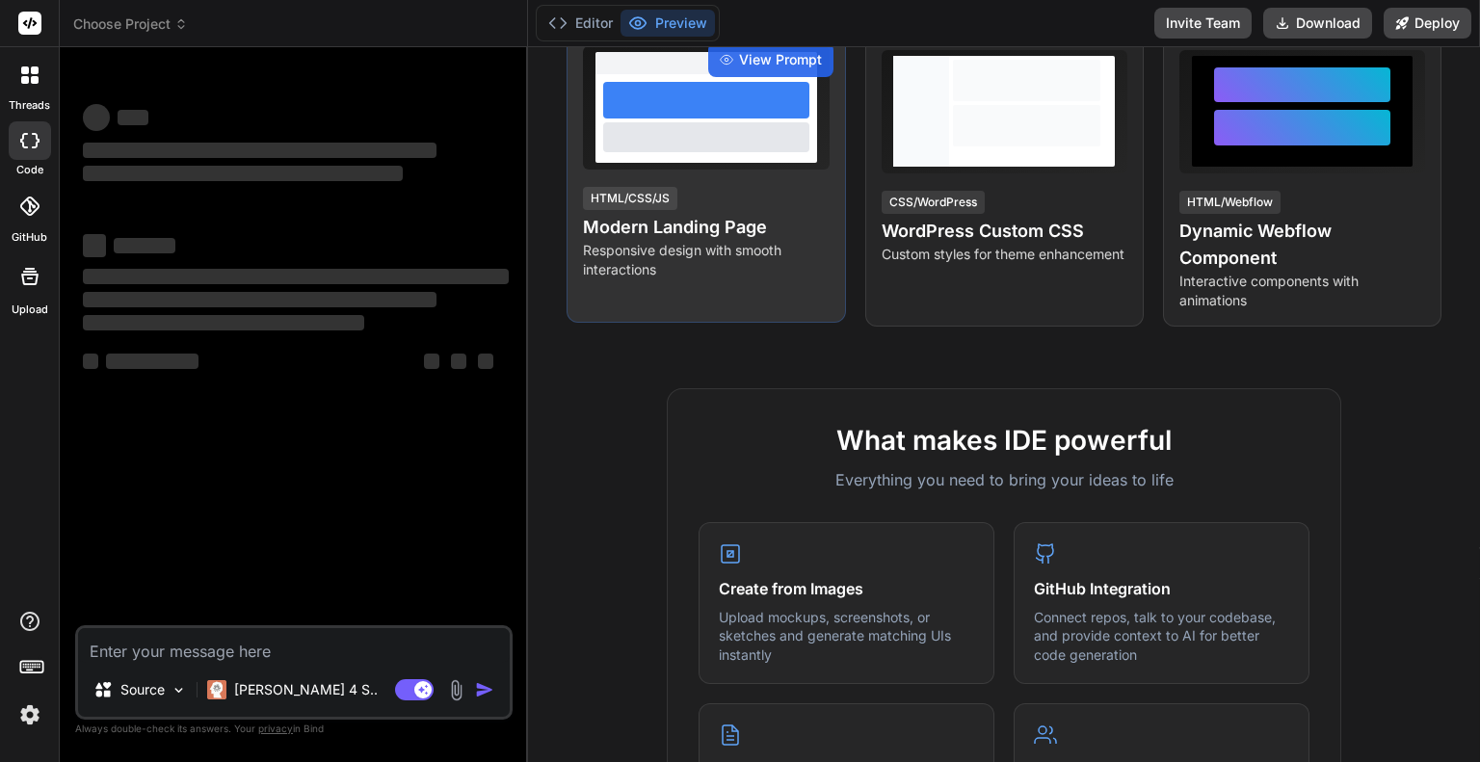
scroll to position [193, 0]
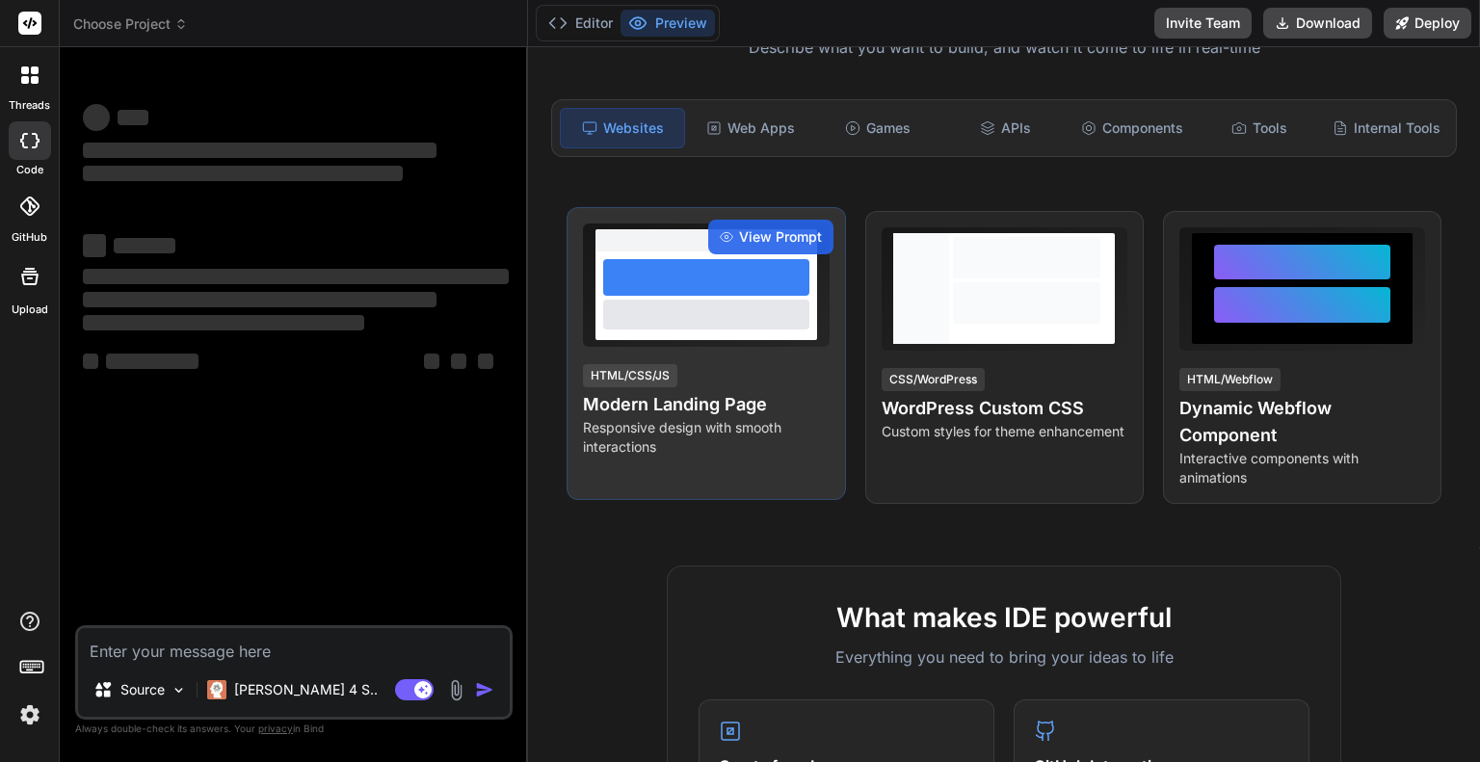
click at [765, 457] on p "Responsive design with smooth interactions" at bounding box center [706, 437] width 246 height 39
click at [741, 381] on div "HTML/CSS/JS Modern Landing Page Responsive design with smooth interactions" at bounding box center [706, 409] width 246 height 94
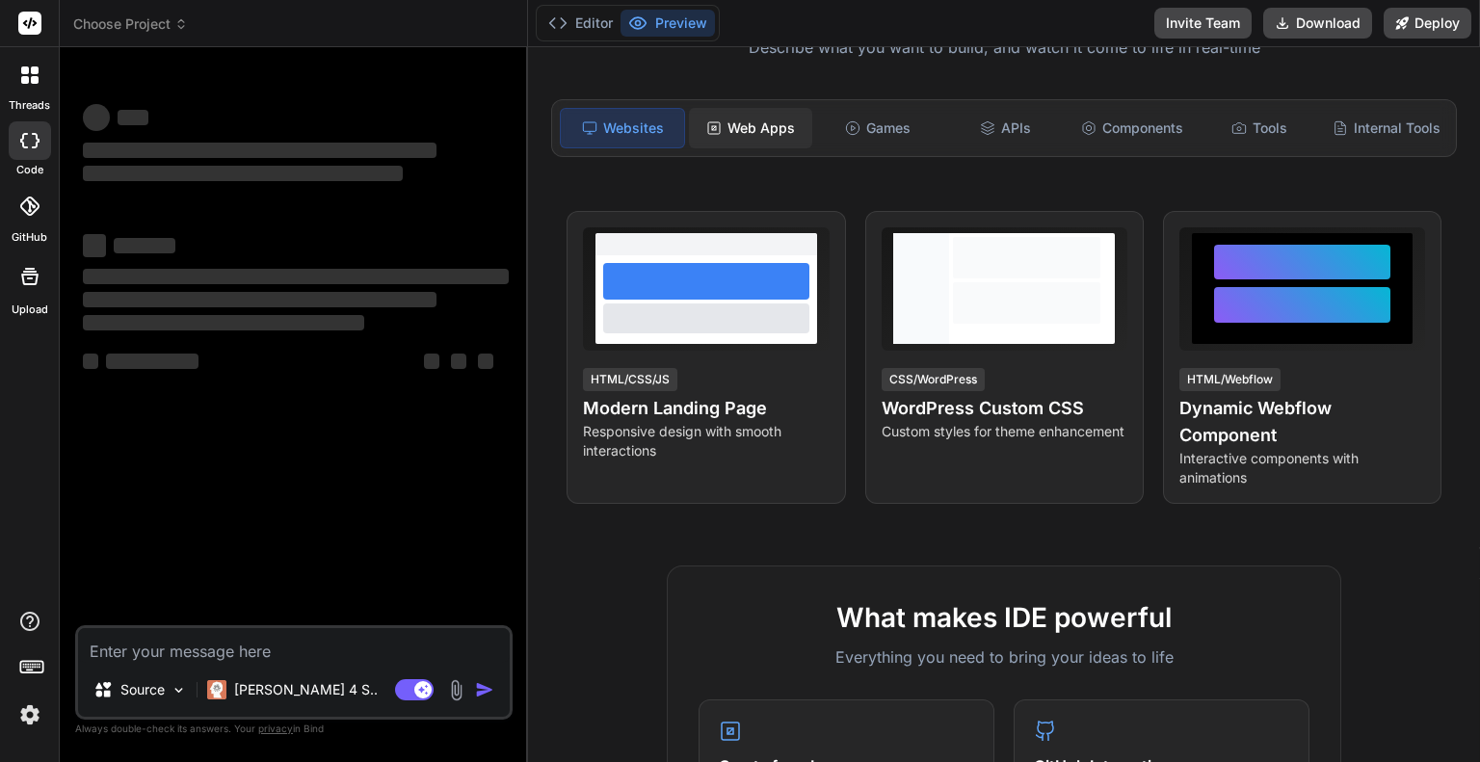
click at [758, 130] on div "Web Apps" at bounding box center [750, 128] width 123 height 40
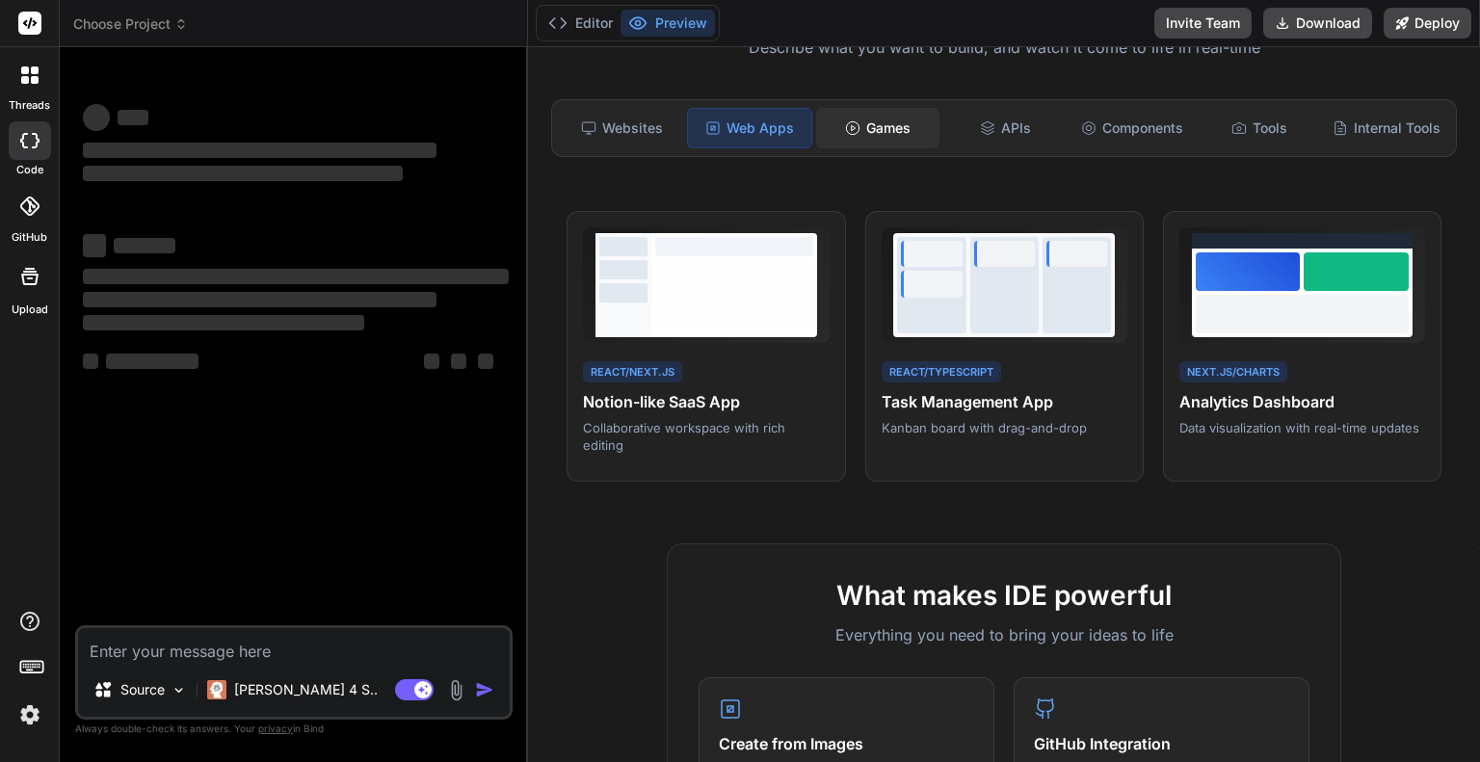
click at [873, 137] on div "Games" at bounding box center [877, 128] width 123 height 40
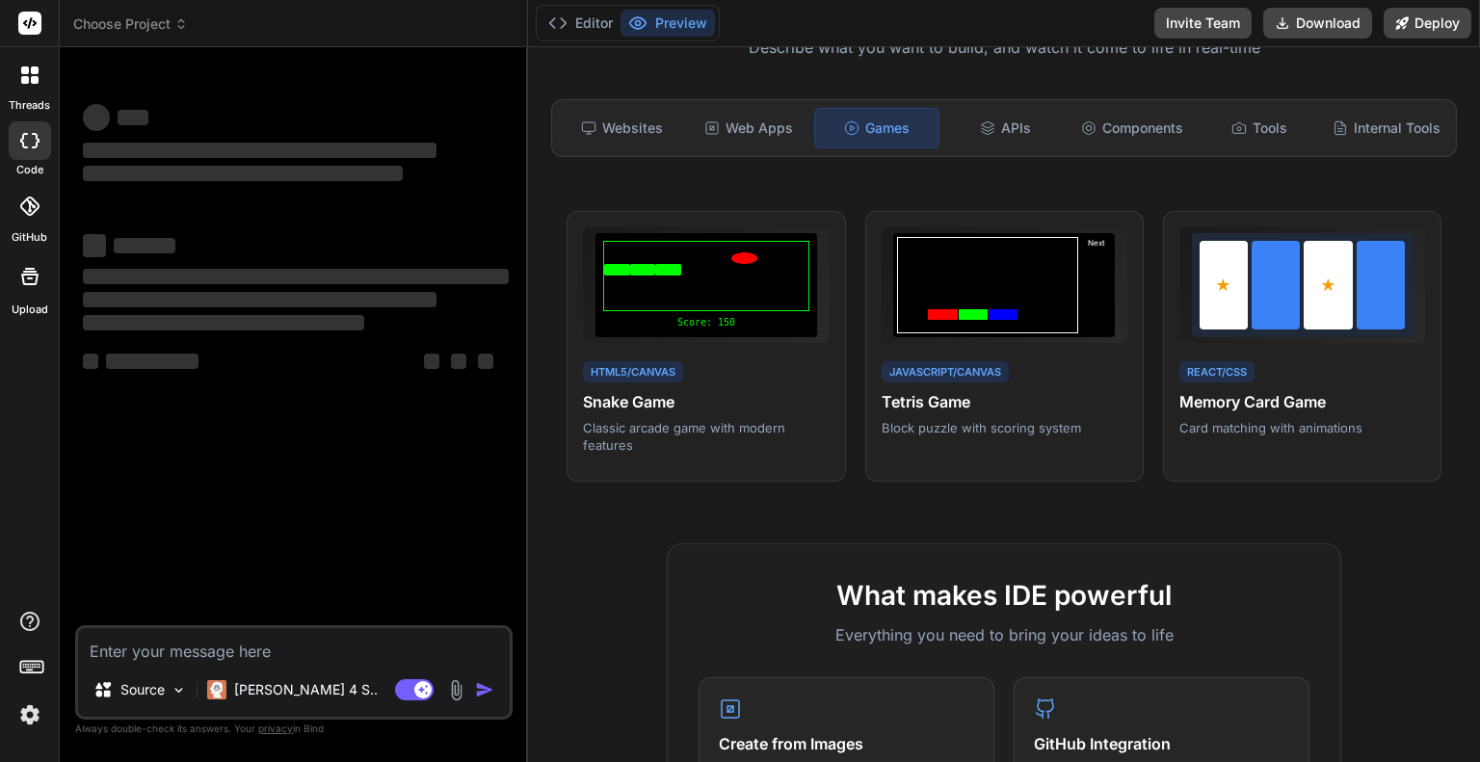
type textarea "x"
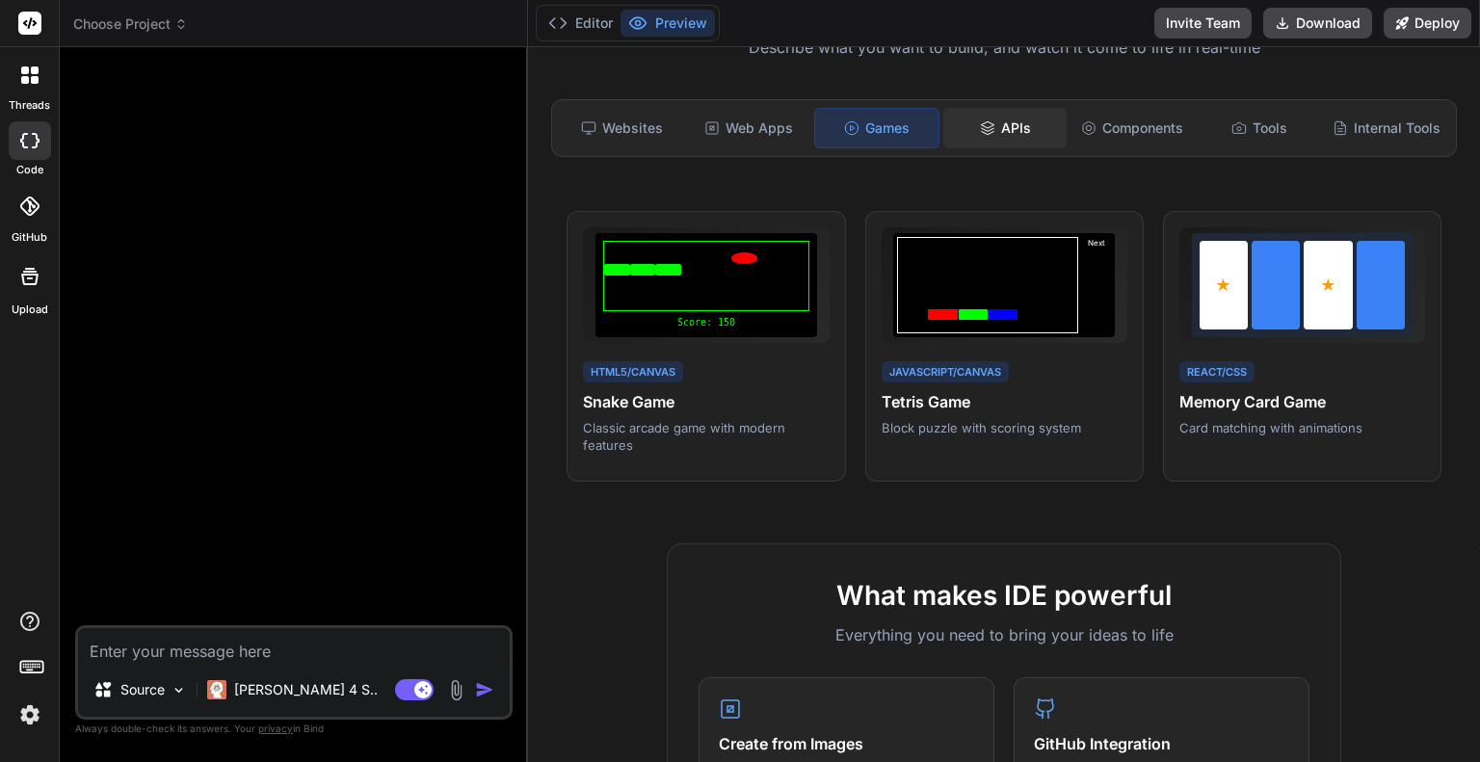
click at [992, 112] on div "APIs" at bounding box center [1004, 128] width 123 height 40
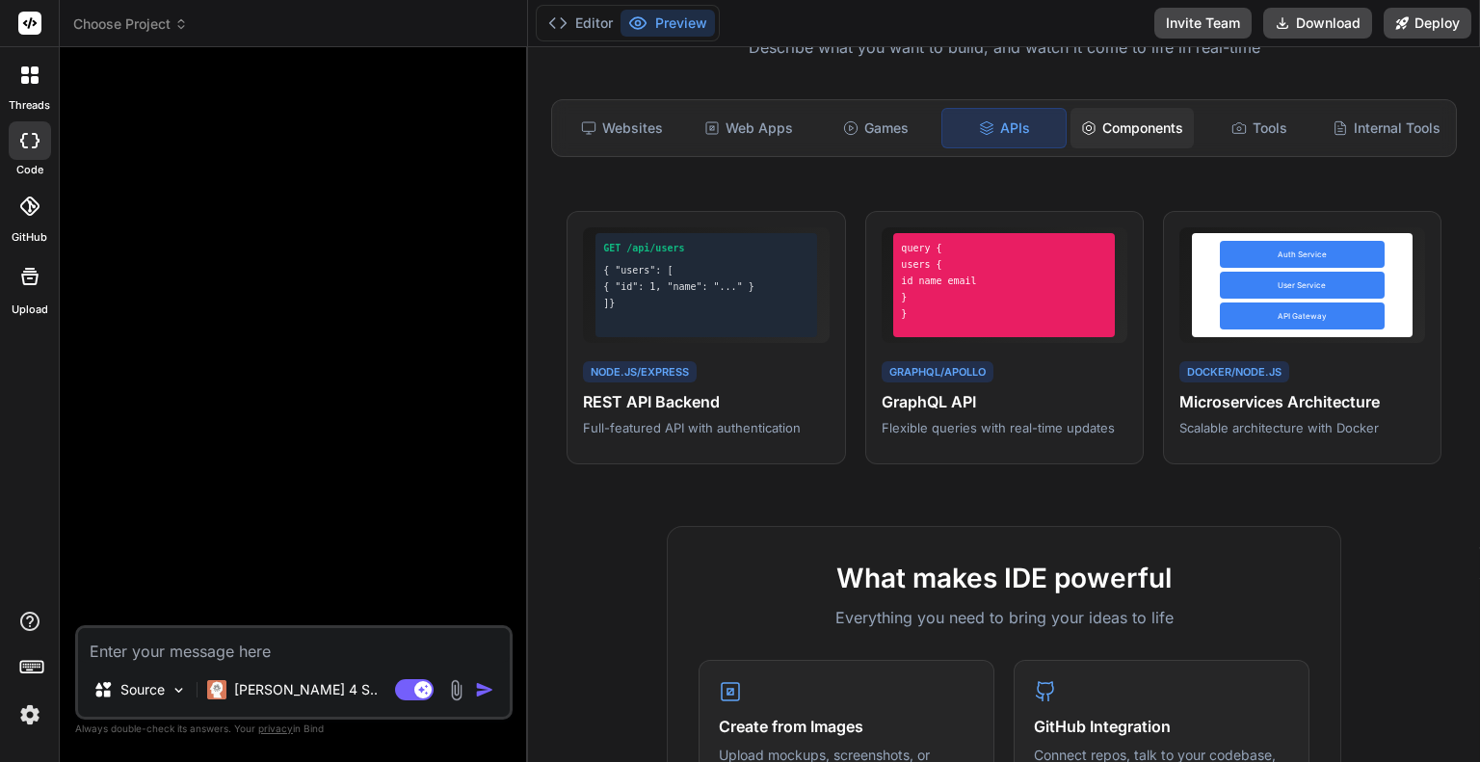
click at [1102, 125] on div "Components" at bounding box center [1132, 128] width 123 height 40
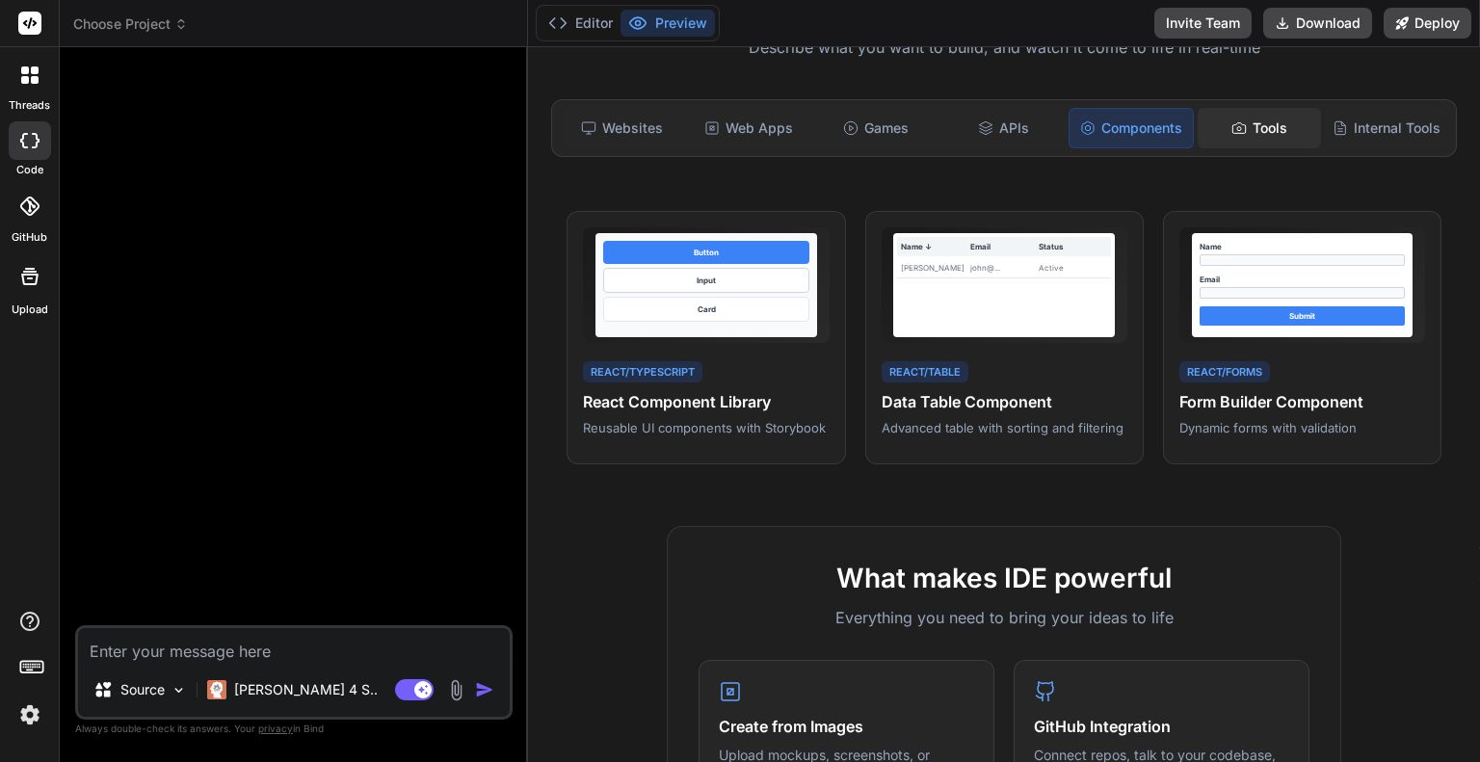
click at [1240, 127] on div "Tools" at bounding box center [1259, 128] width 123 height 40
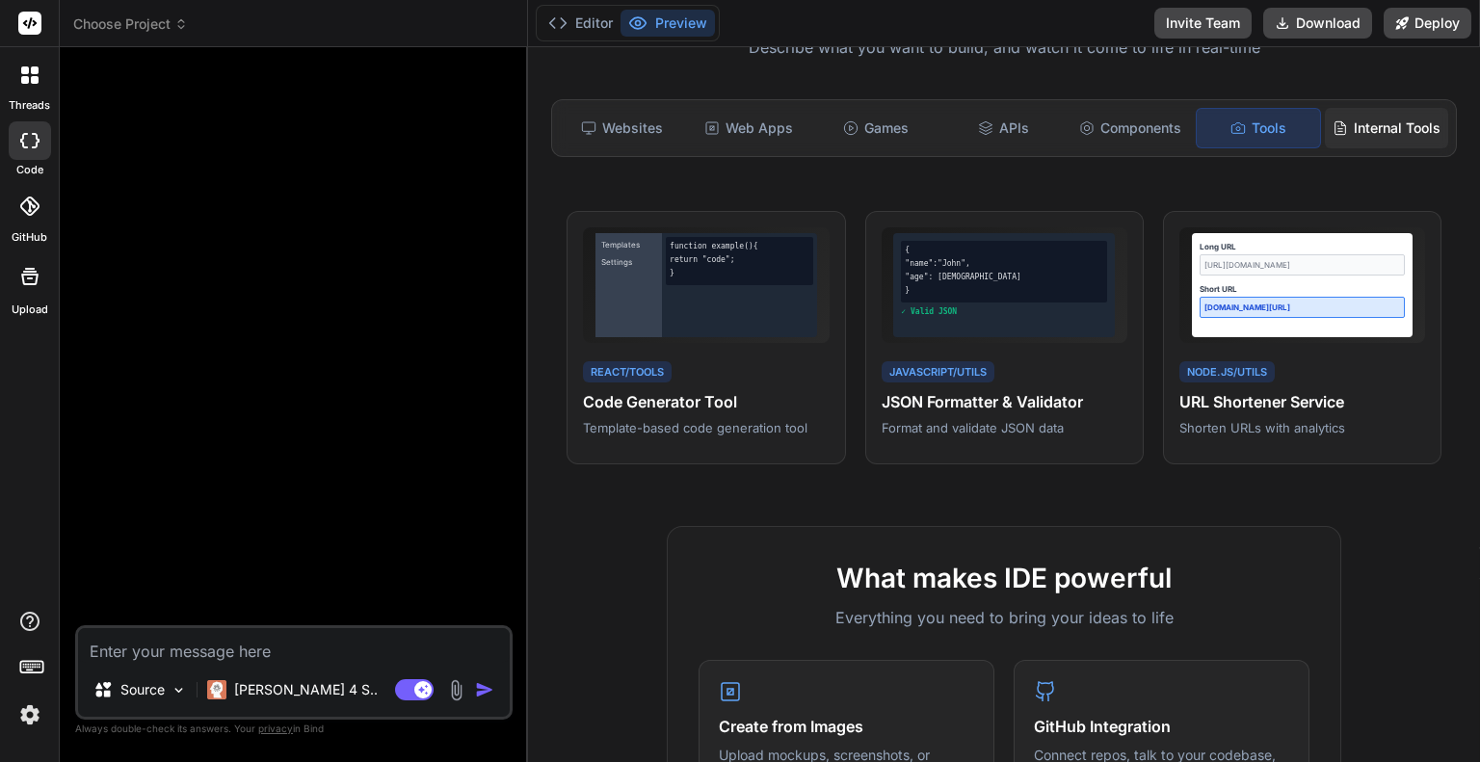
click at [1353, 135] on div "Internal Tools" at bounding box center [1386, 128] width 123 height 40
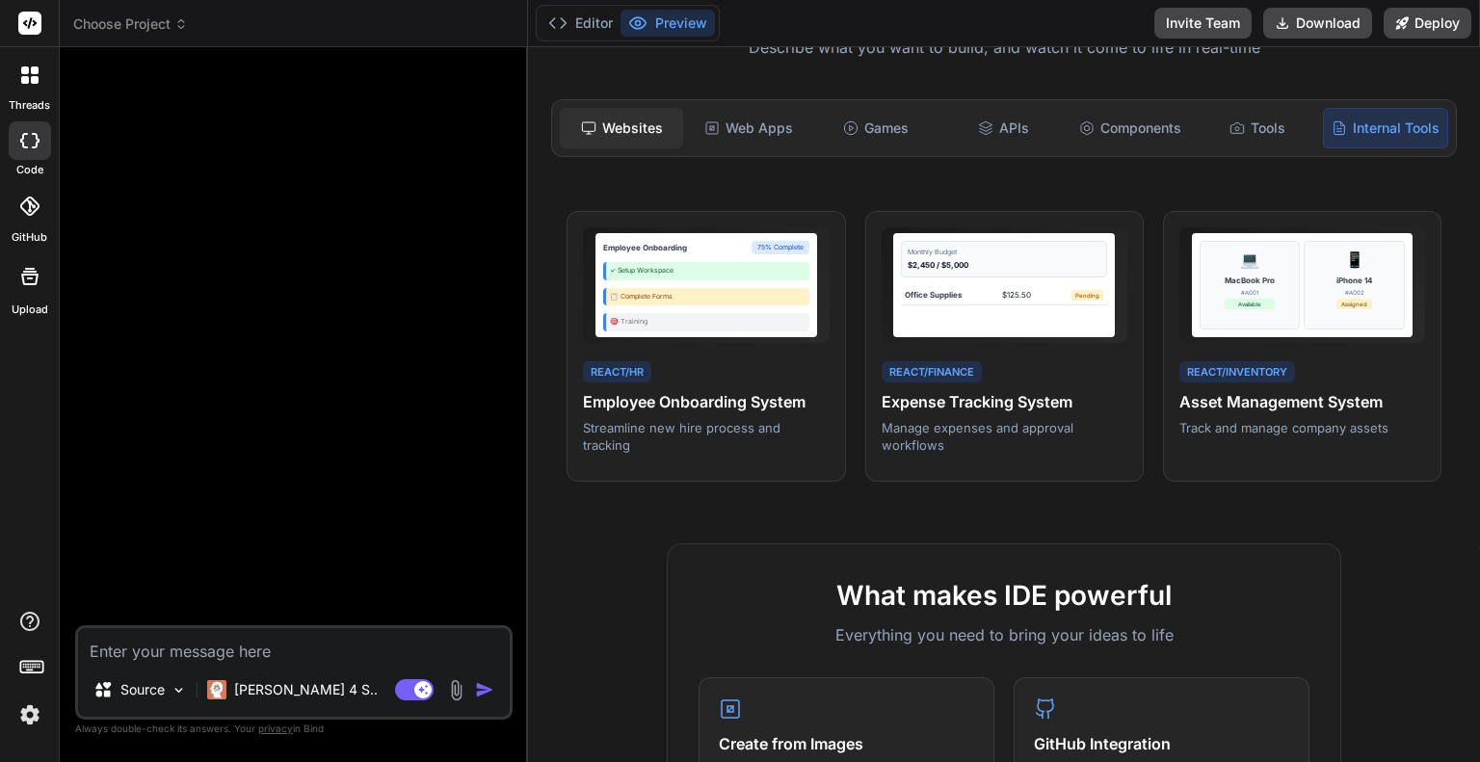
click at [673, 134] on div "Websites" at bounding box center [621, 128] width 123 height 40
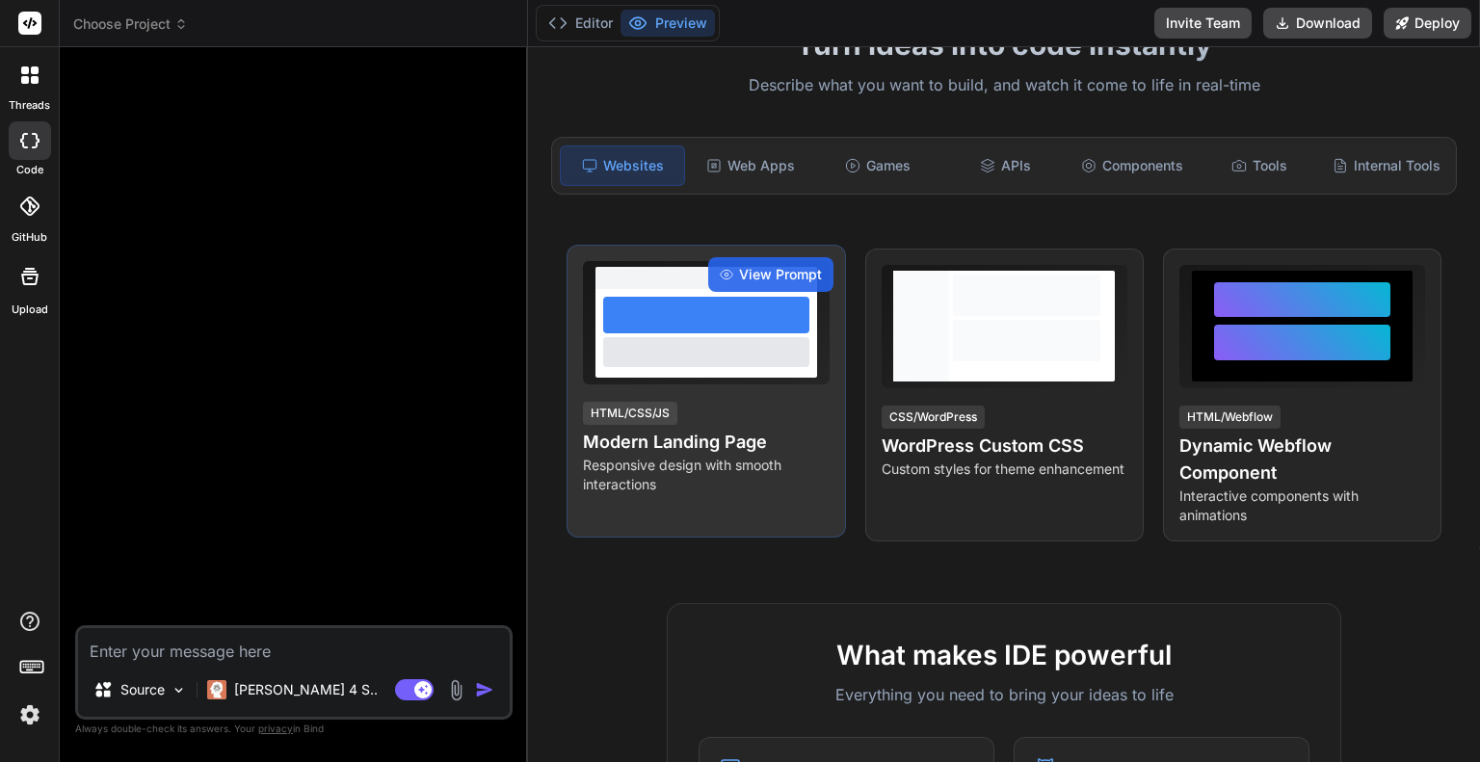
scroll to position [0, 0]
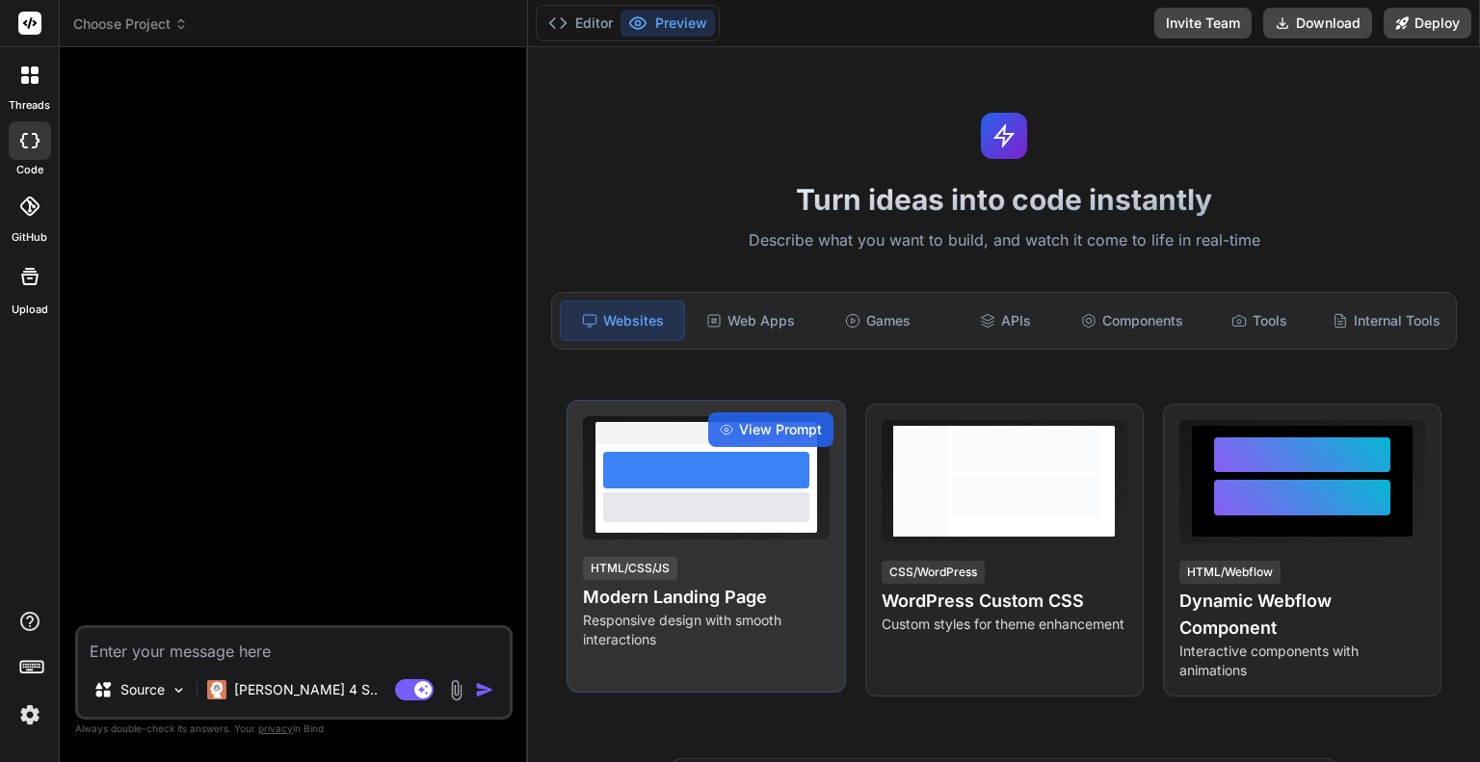
click at [815, 511] on div at bounding box center [706, 477] width 246 height 123
click at [739, 439] on span "View Prompt" at bounding box center [780, 429] width 83 height 19
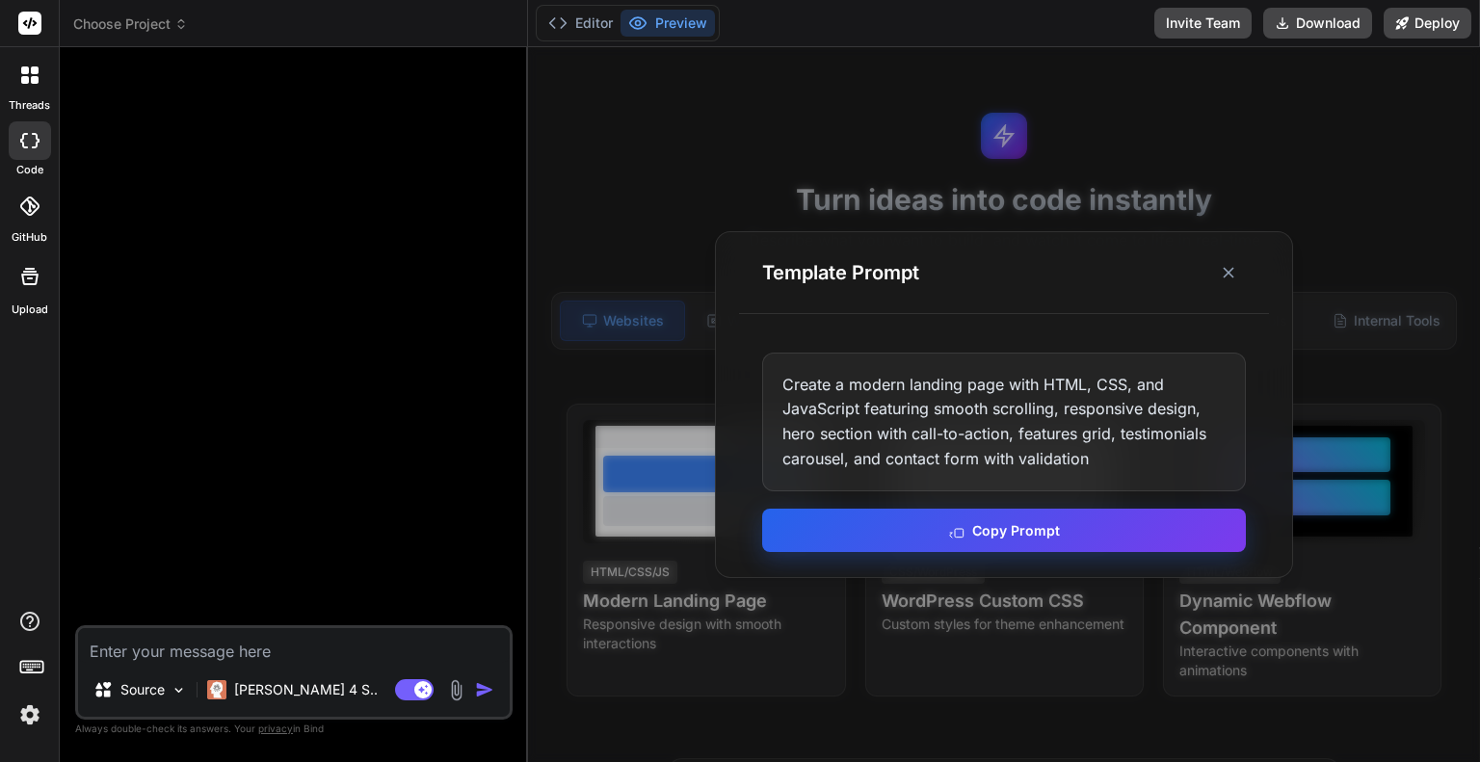
click at [1004, 535] on button "Copy Prompt" at bounding box center [1004, 530] width 484 height 43
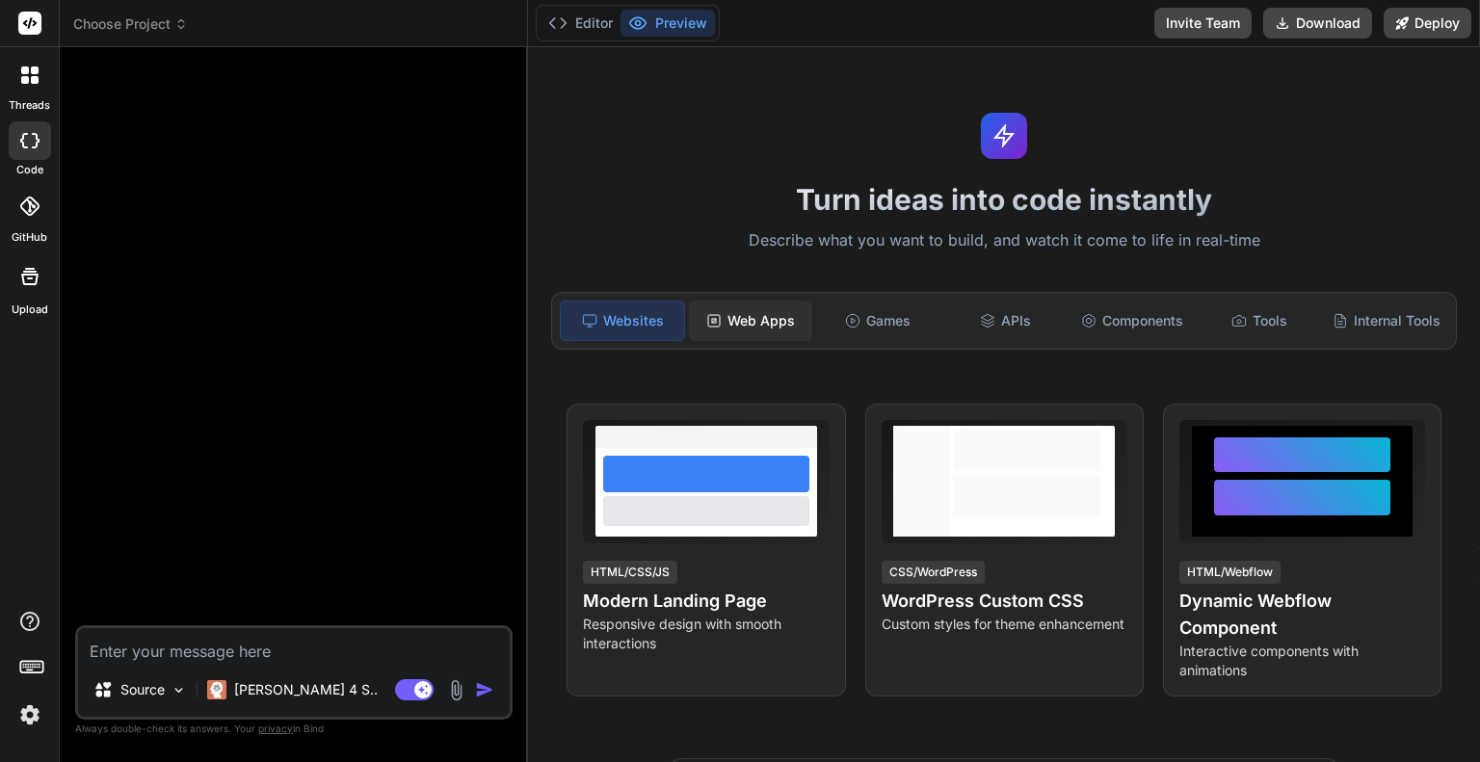
click at [755, 324] on div "Web Apps" at bounding box center [750, 321] width 123 height 40
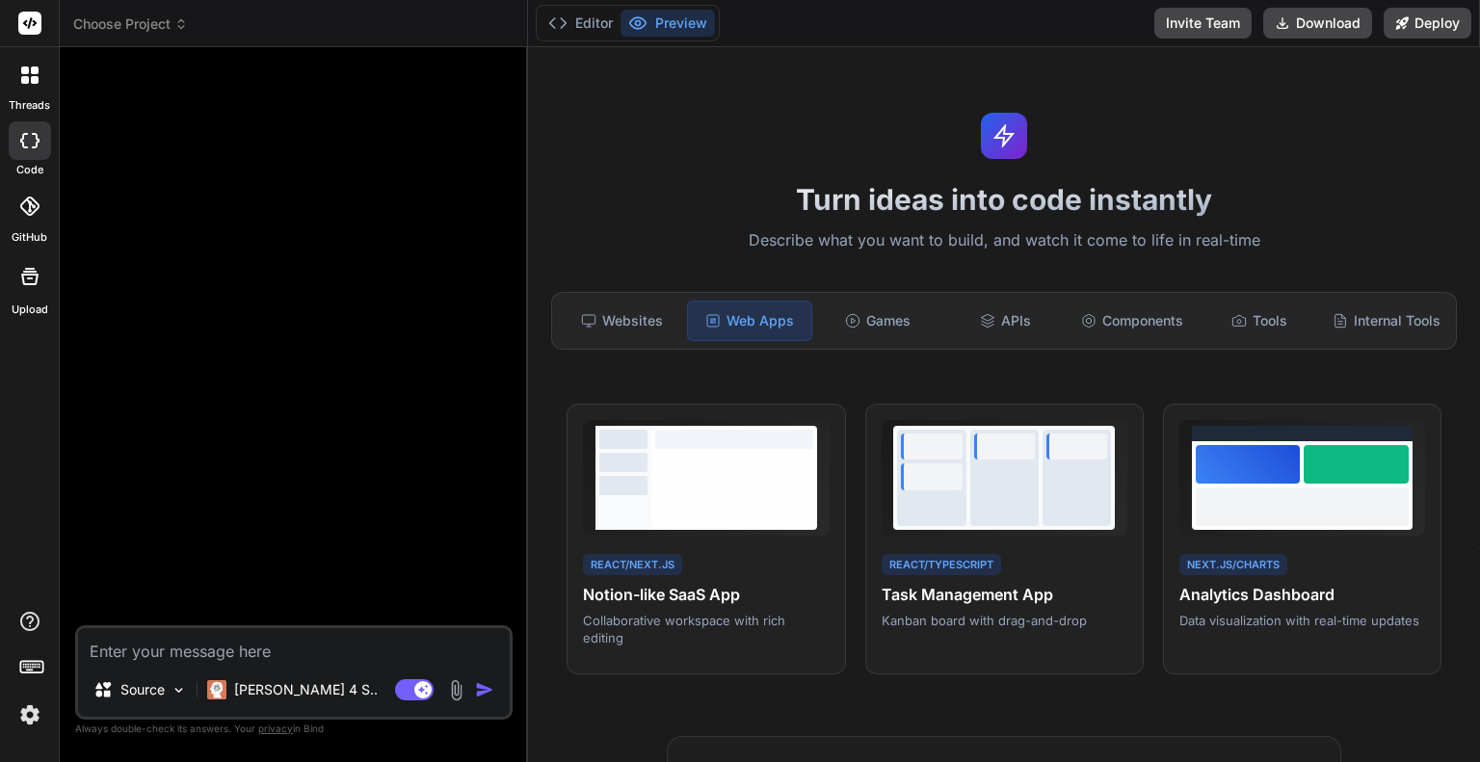
paste textarea "Create a modern landing page with HTML, CSS, and JavaScript featuring smooth sc…"
type textarea "Create a modern landing page with HTML, CSS, and JavaScript featuring smooth sc…"
type textarea "x"
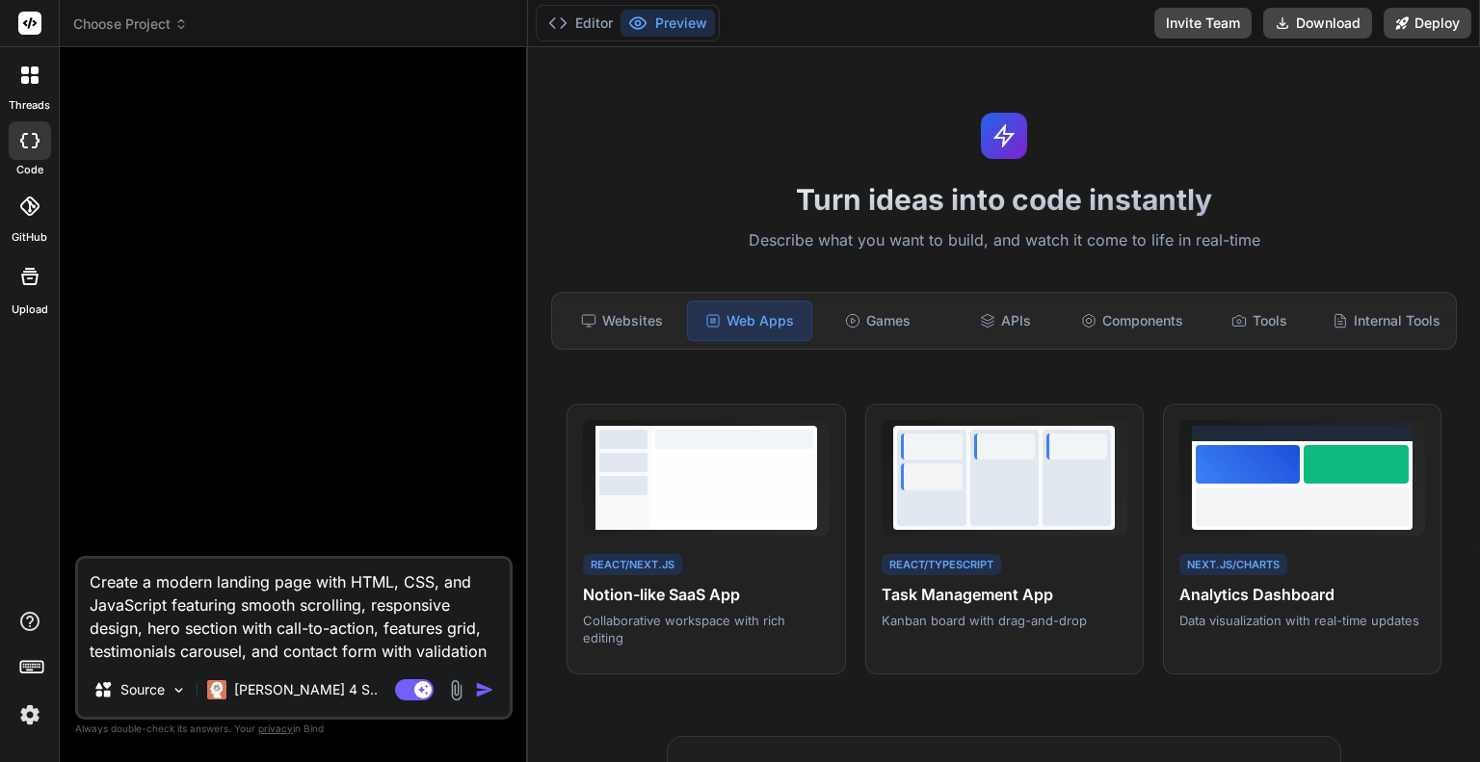
type textarea "Create a modern landing page with HTML, CSS, and JavaScript featuring smooth sc…"
click at [489, 690] on img "button" at bounding box center [484, 689] width 19 height 19
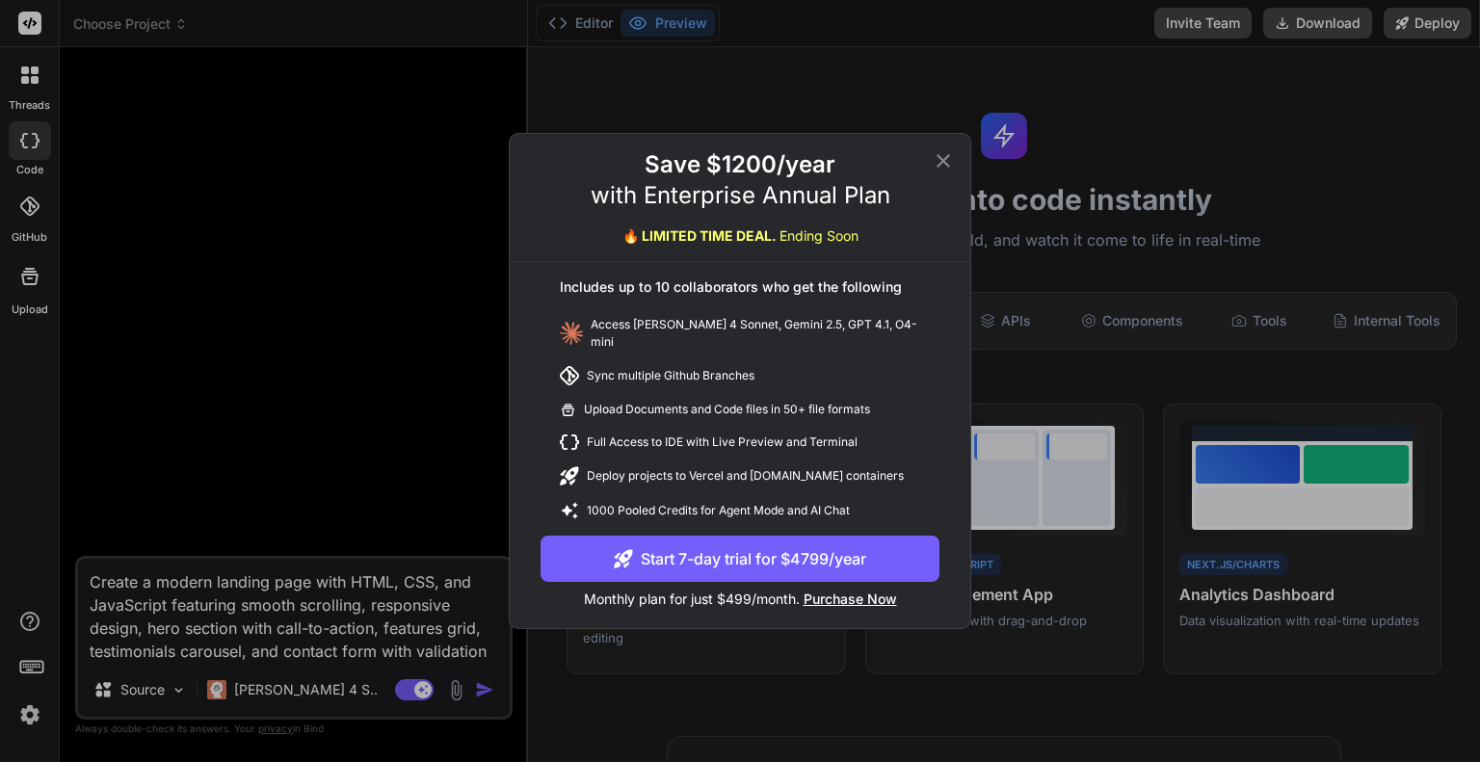
click at [938, 163] on icon at bounding box center [943, 160] width 23 height 23
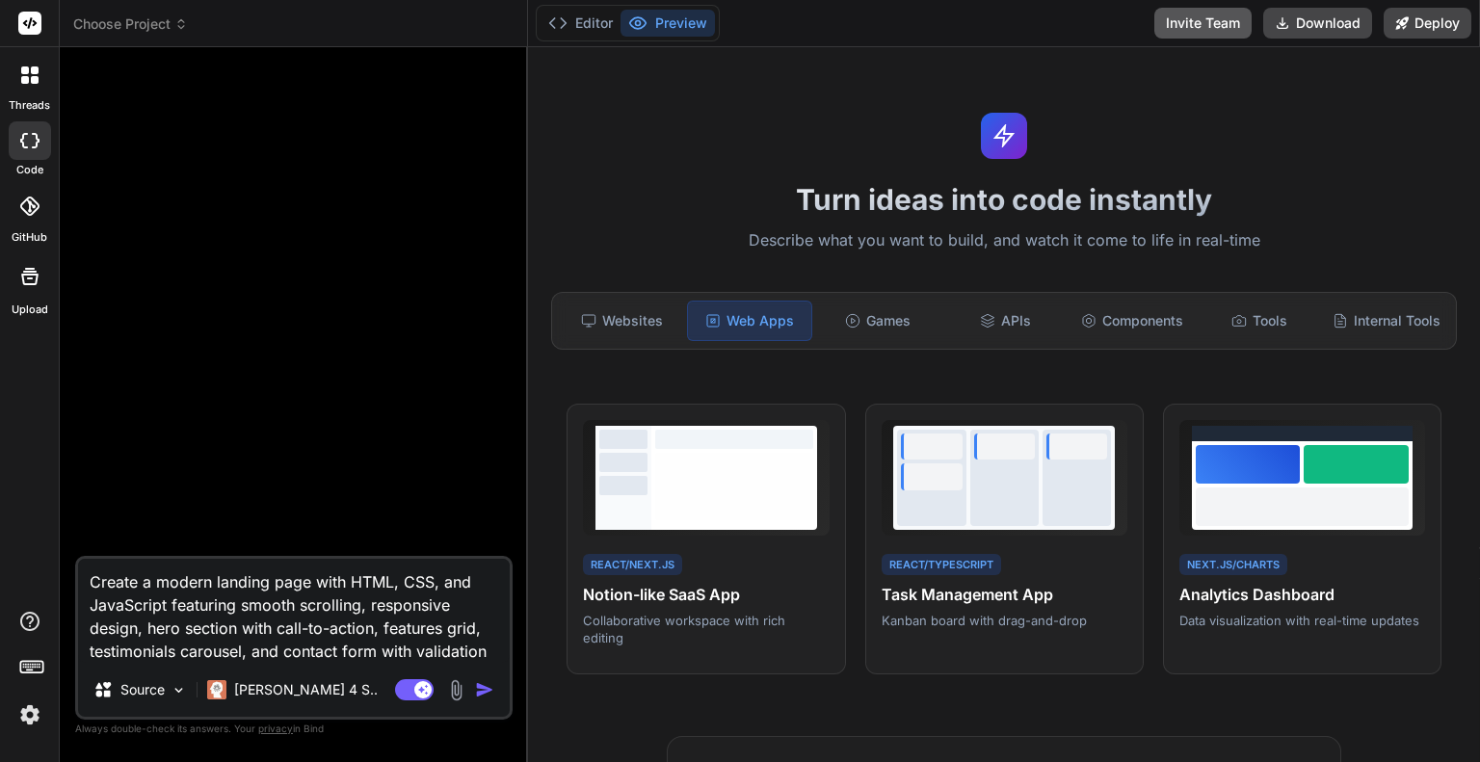
click at [1221, 26] on button "Invite Team" at bounding box center [1202, 23] width 97 height 31
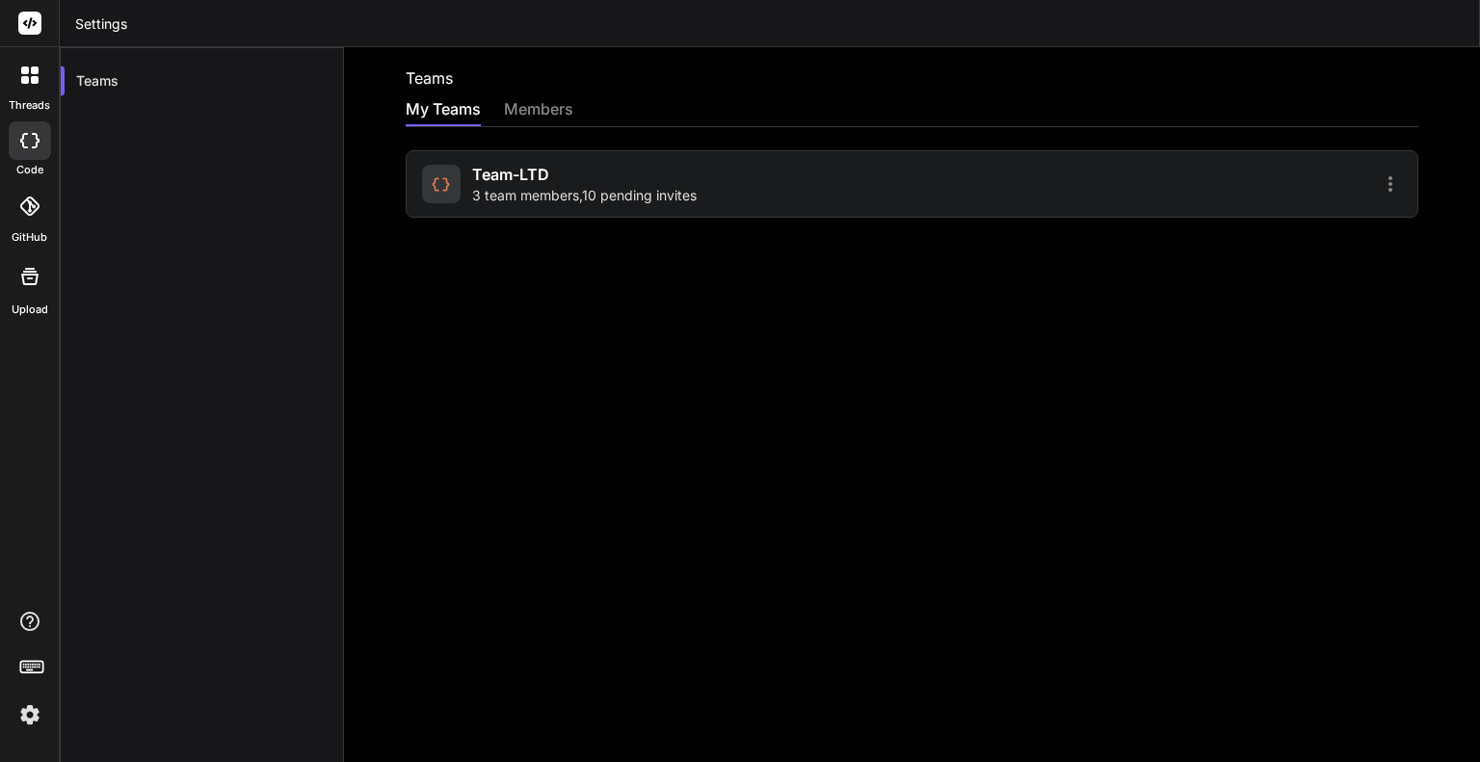
click at [944, 187] on div at bounding box center [1159, 183] width 485 height 23
click at [1379, 178] on icon at bounding box center [1390, 183] width 23 height 23
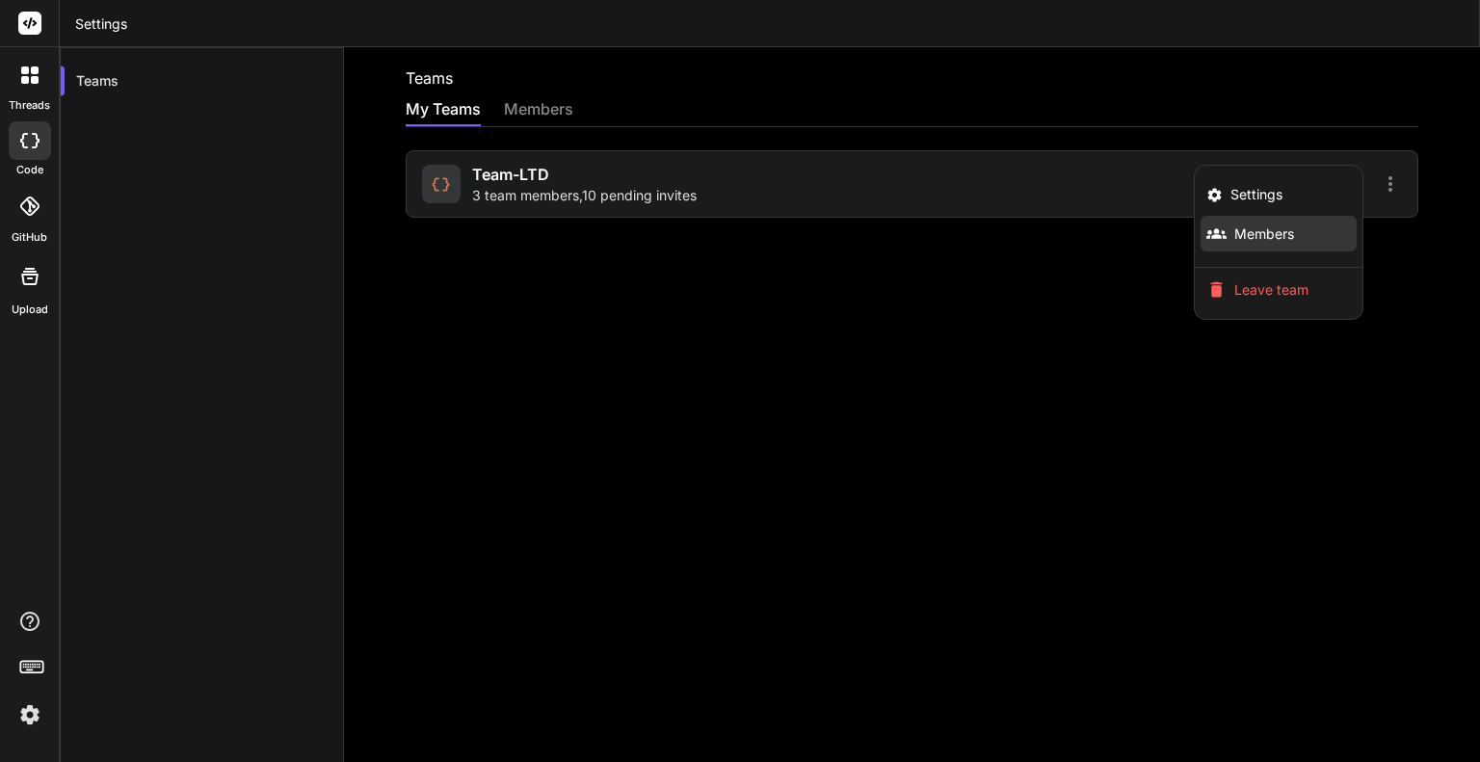
click at [1234, 233] on span "Members" at bounding box center [1264, 234] width 60 height 19
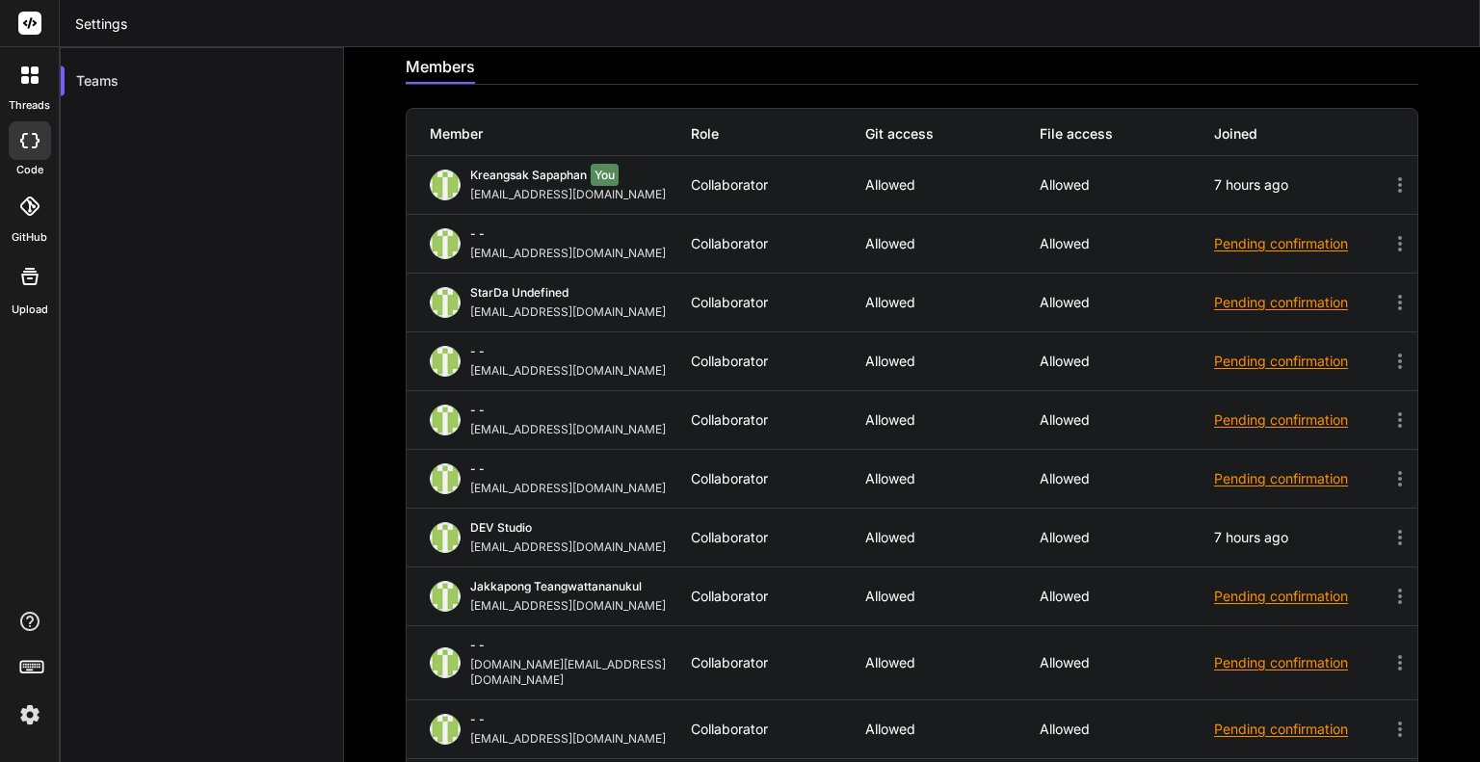
scroll to position [24, 0]
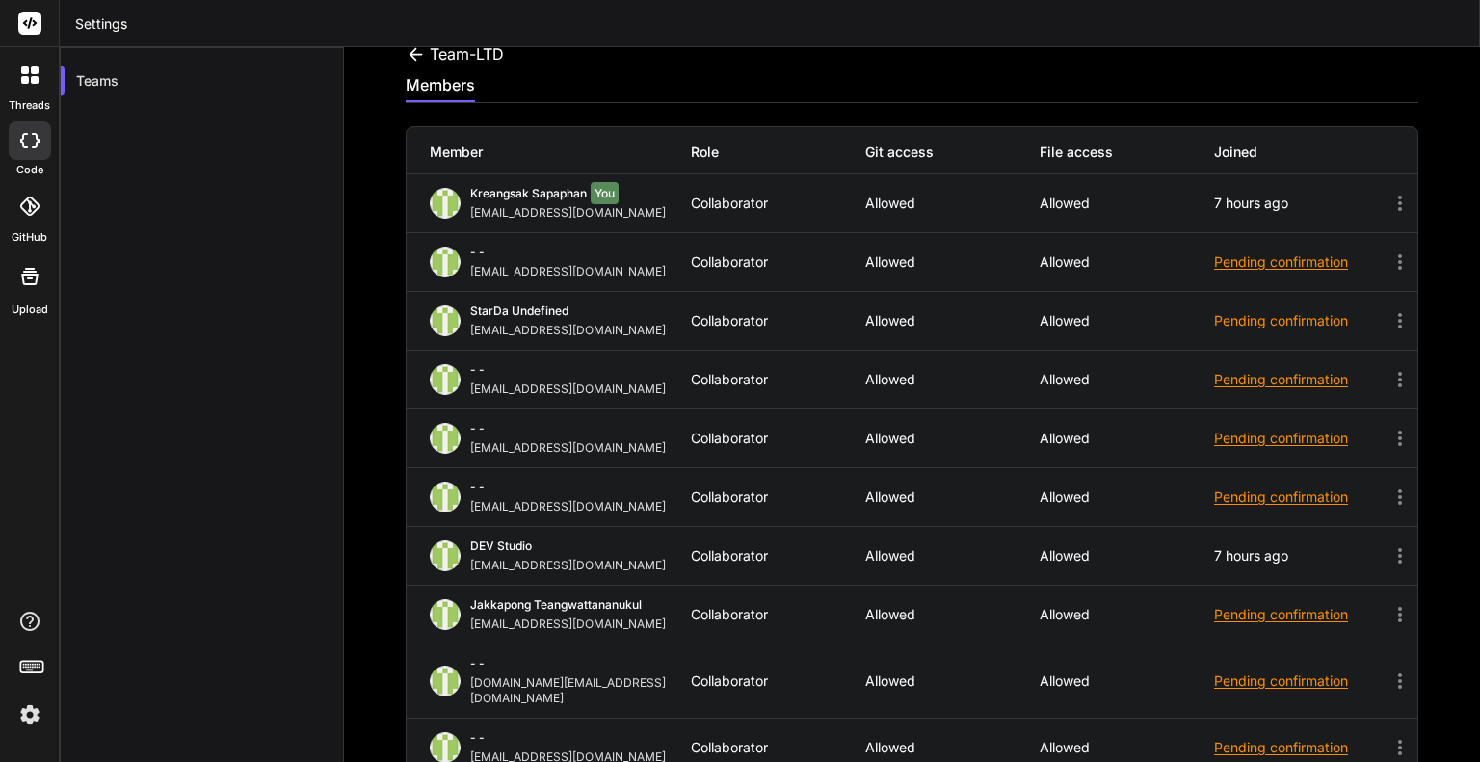
click at [1388, 491] on icon at bounding box center [1399, 497] width 23 height 23
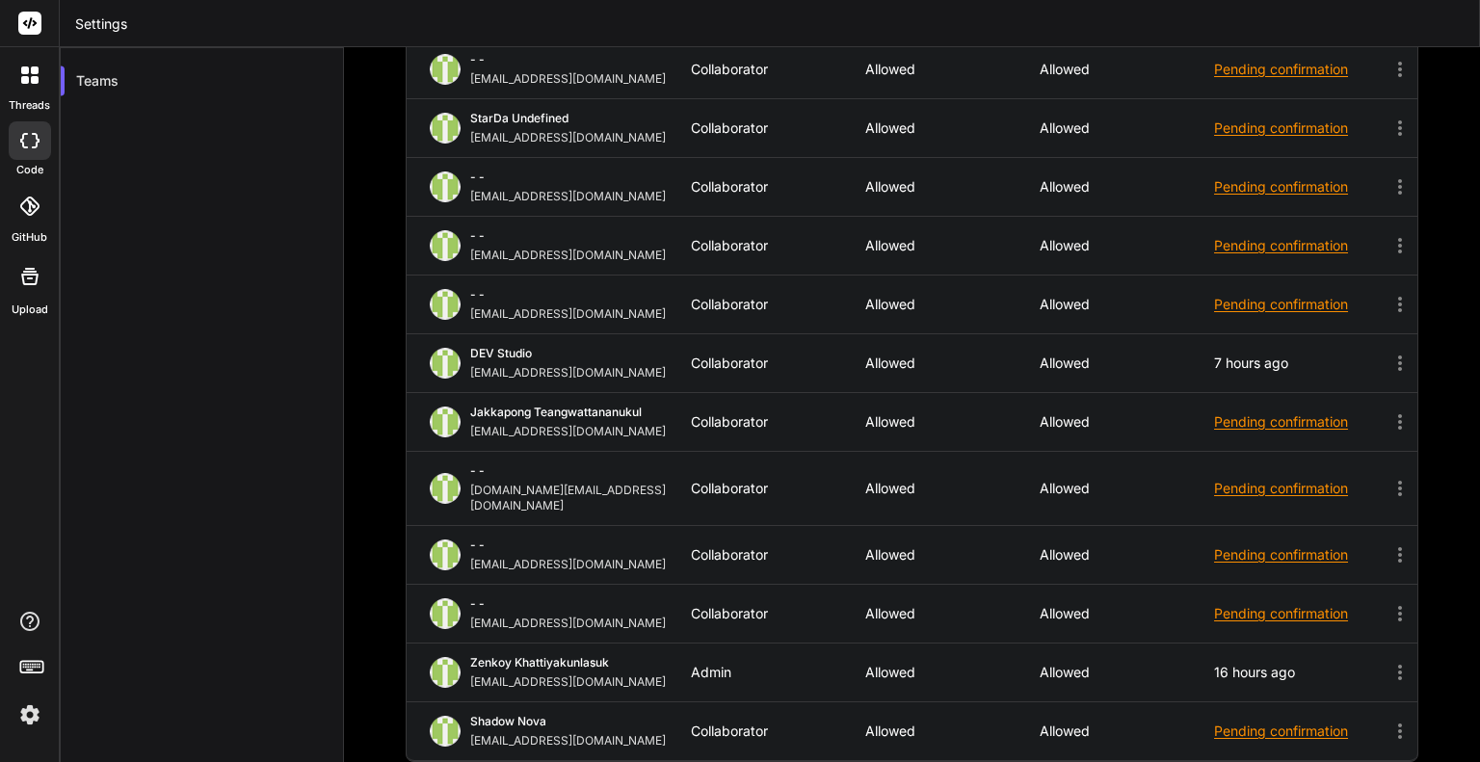
scroll to position [120, 0]
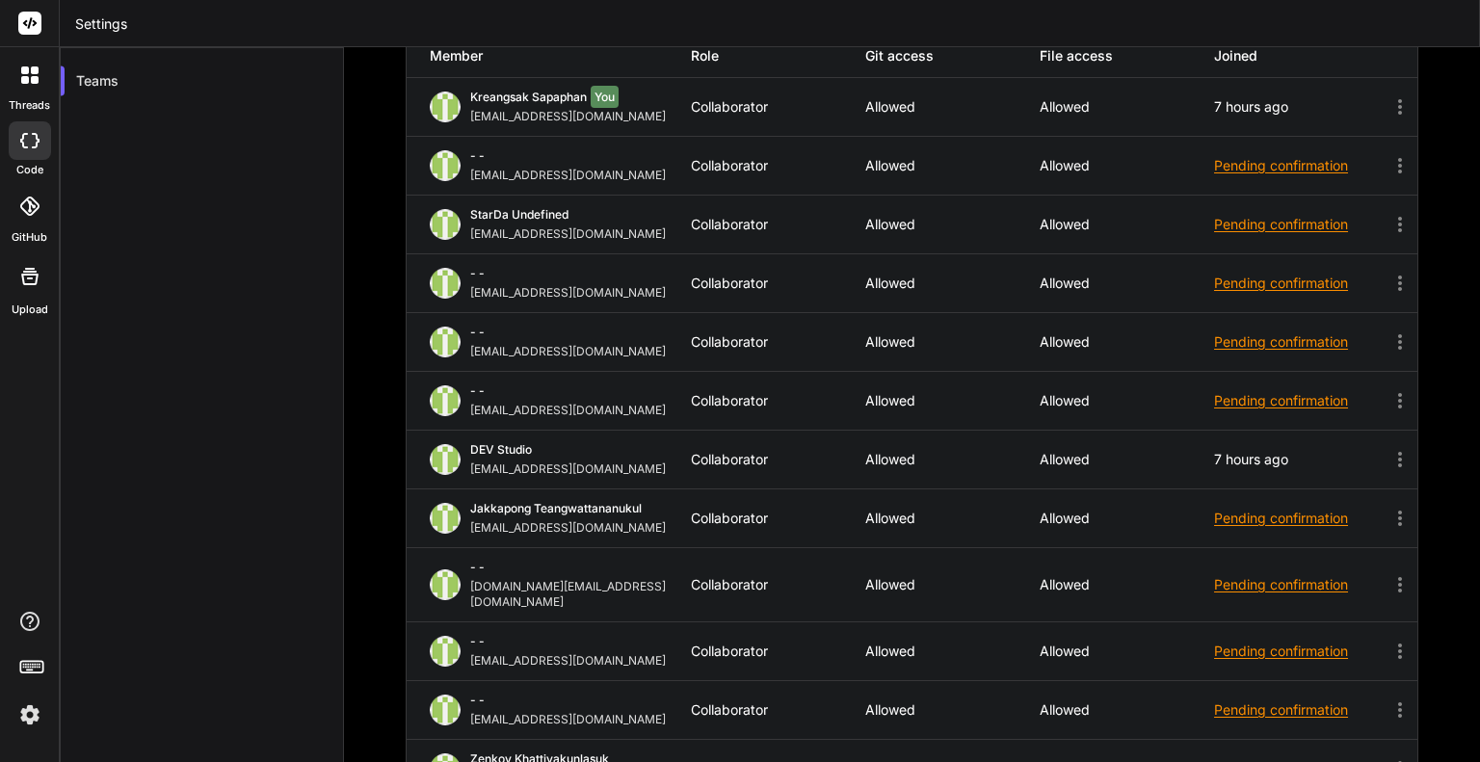
click at [13, 203] on div at bounding box center [30, 206] width 42 height 42
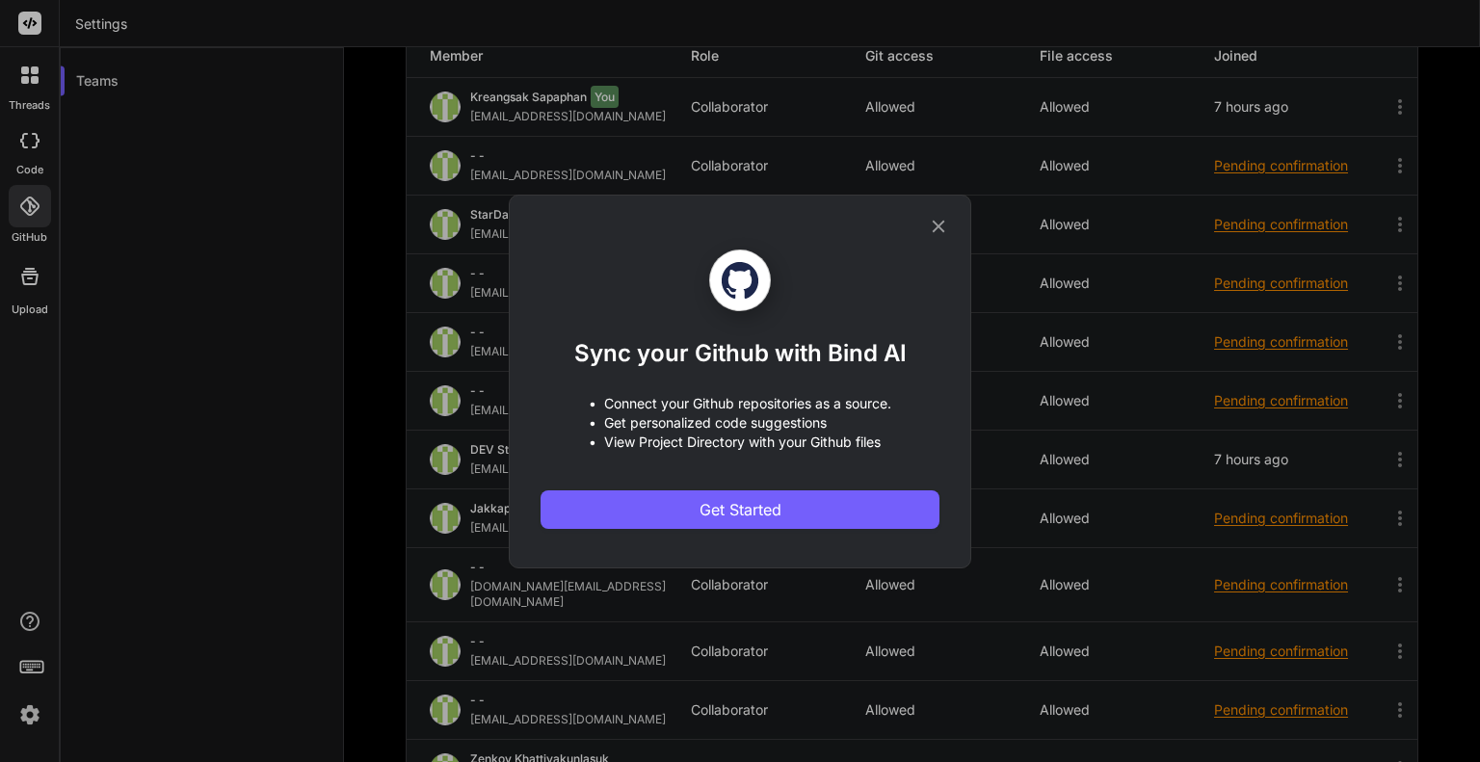
click at [942, 225] on icon at bounding box center [938, 226] width 21 height 21
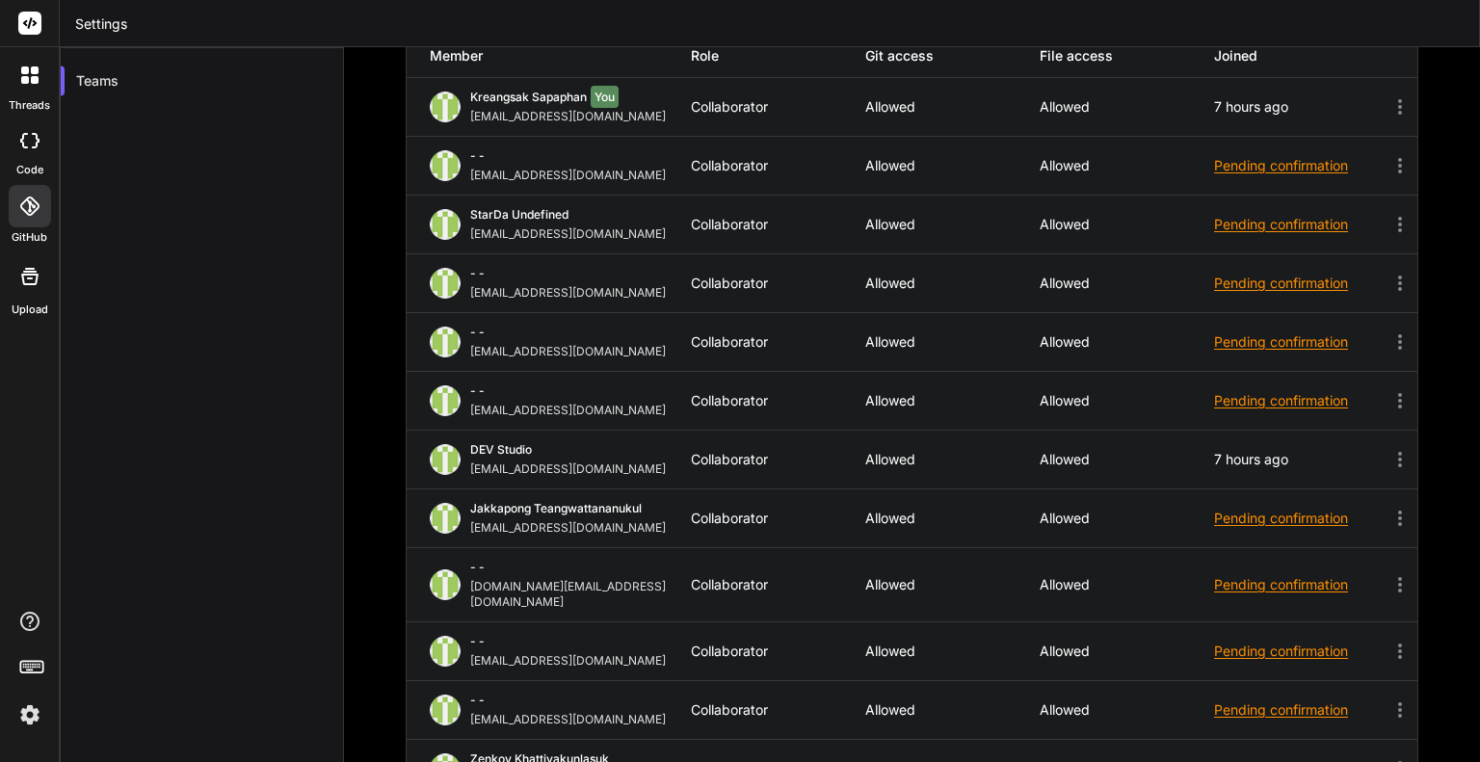
click at [35, 17] on rect at bounding box center [29, 23] width 23 height 23
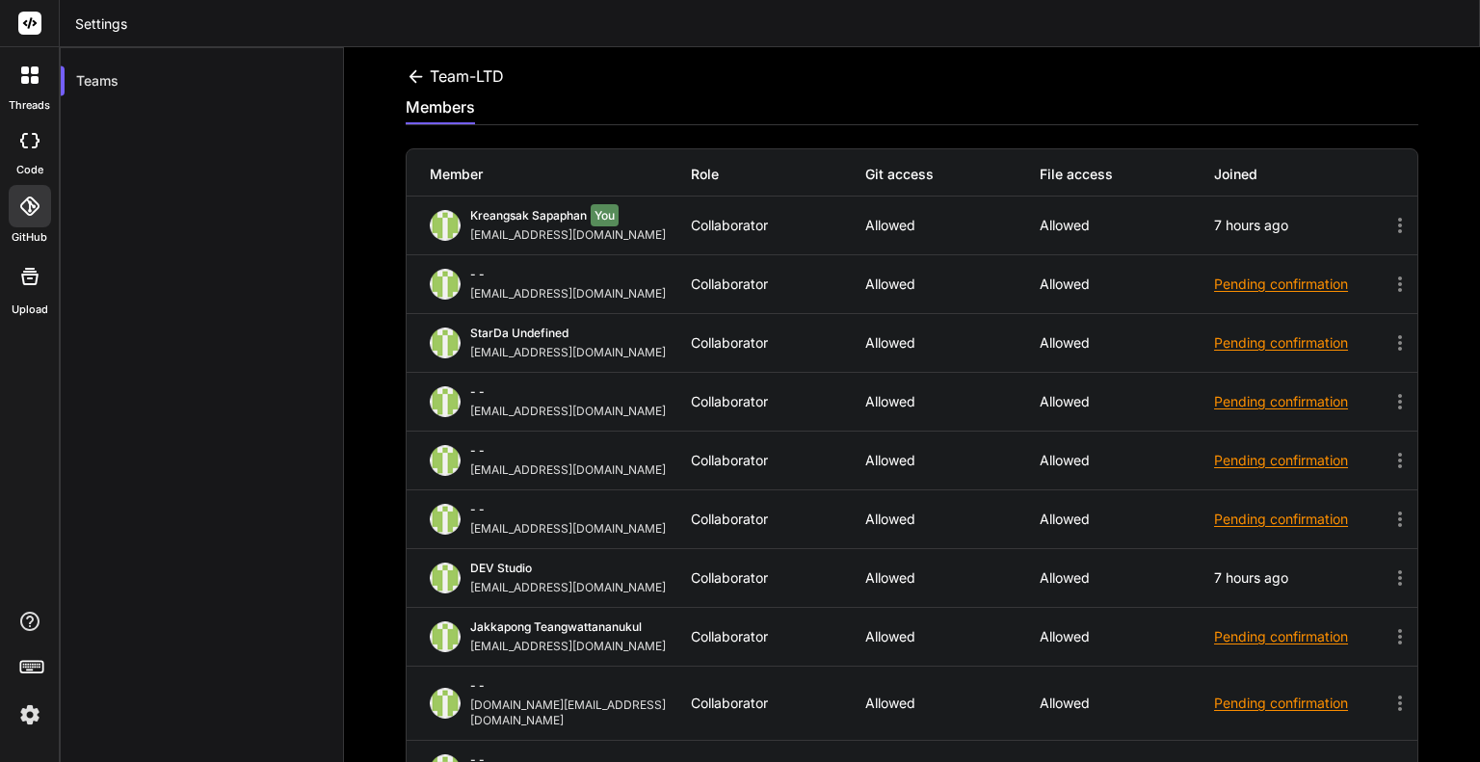
scroll to position [0, 0]
click at [426, 73] on div "Team-LTD" at bounding box center [455, 77] width 98 height 23
click at [420, 73] on icon at bounding box center [416, 78] width 20 height 20
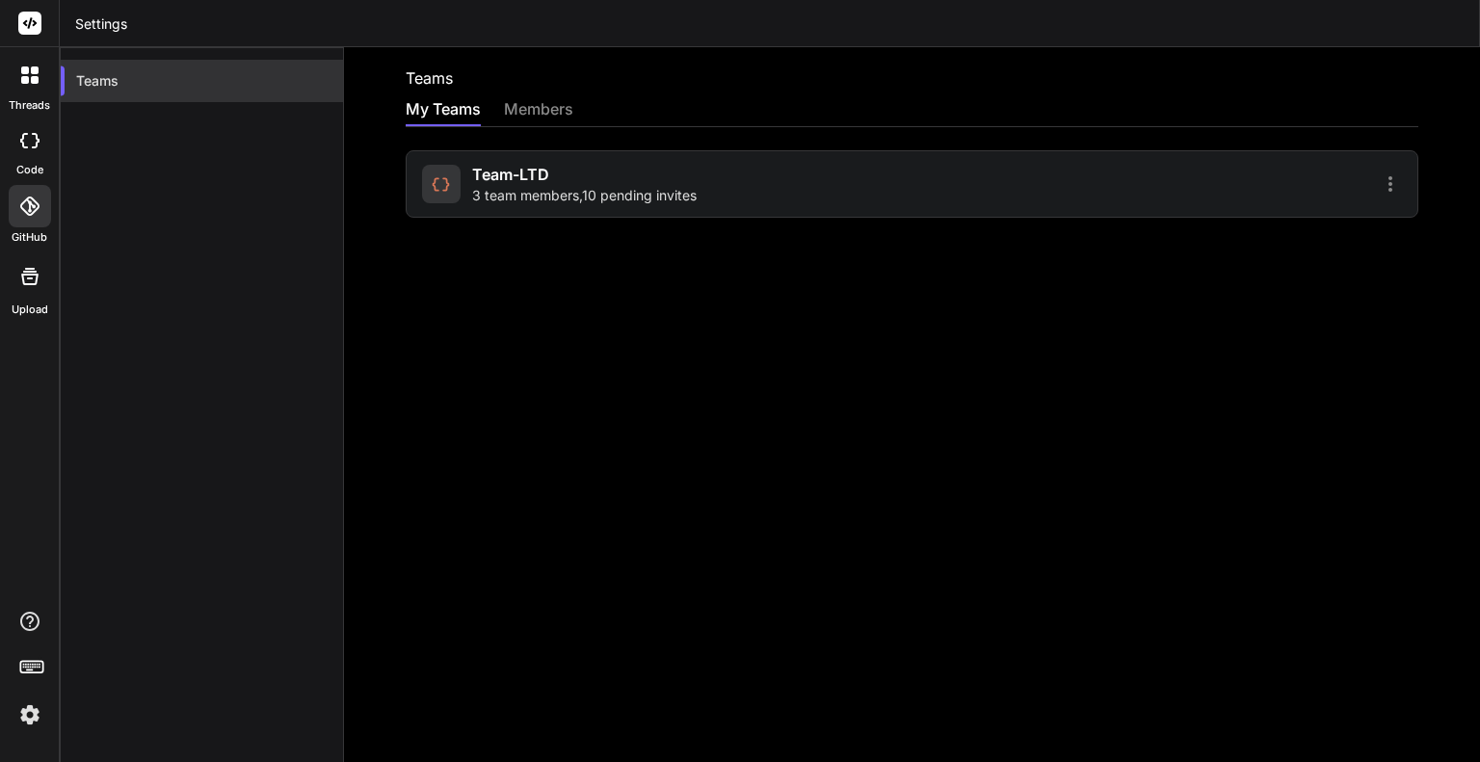
click at [112, 80] on div "Teams" at bounding box center [202, 81] width 282 height 42
